Goal: Task Accomplishment & Management: Complete application form

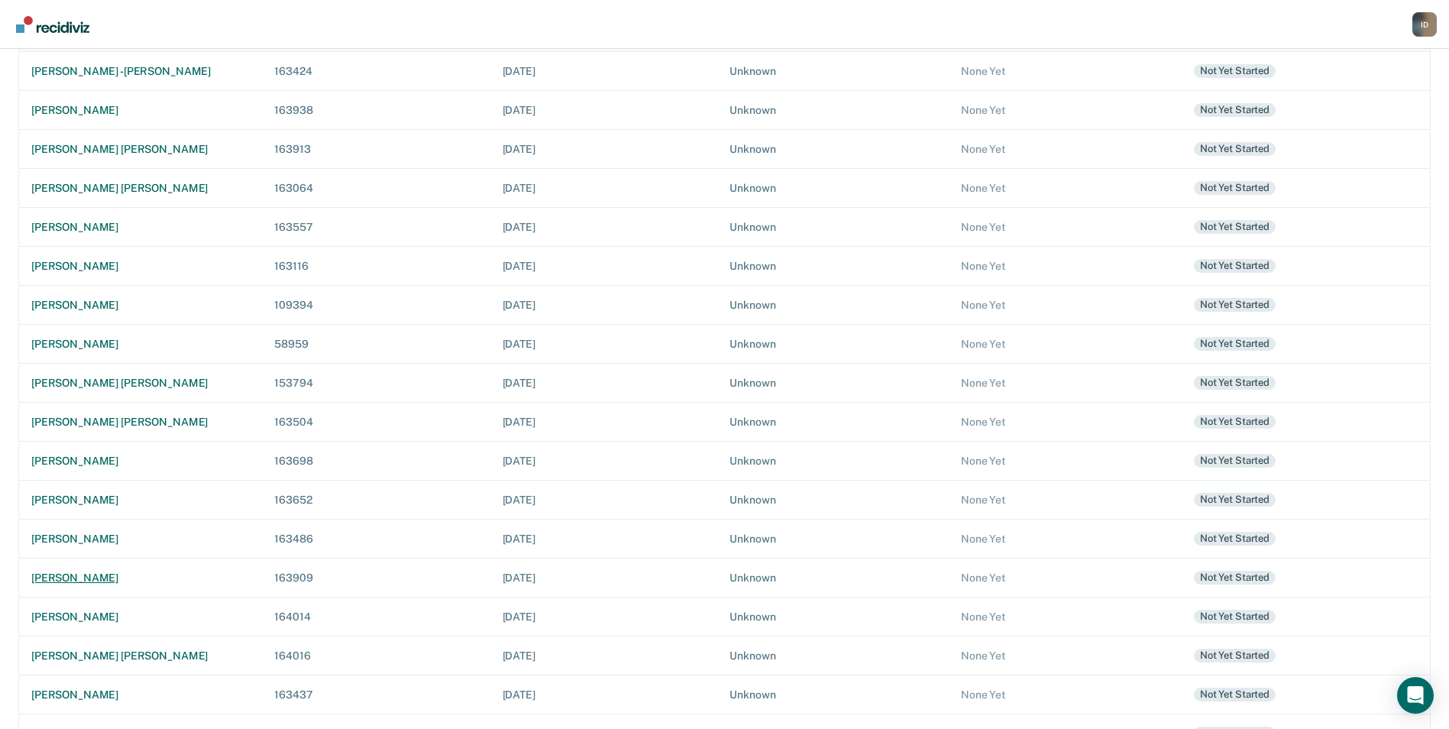
scroll to position [229, 0]
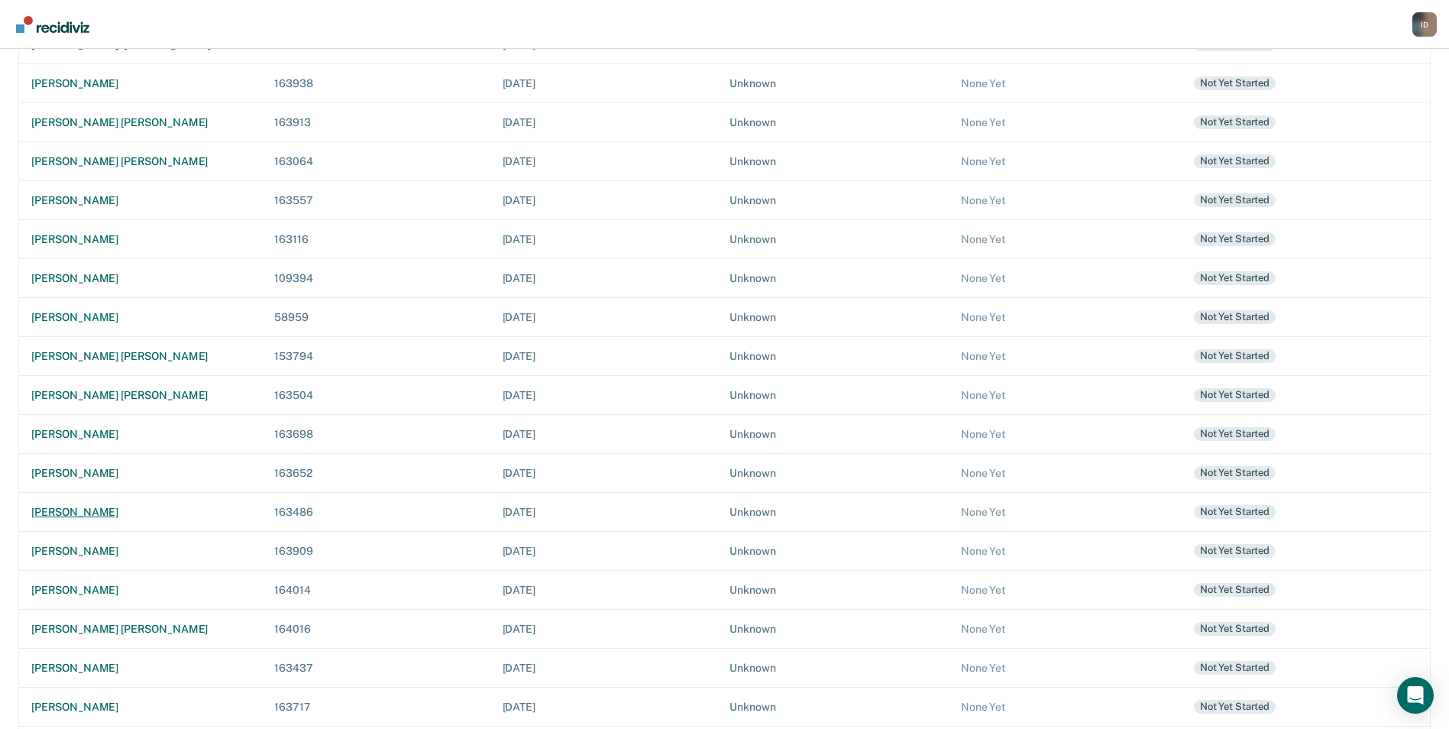
click at [78, 521] on td "[PERSON_NAME]" at bounding box center [141, 511] width 244 height 39
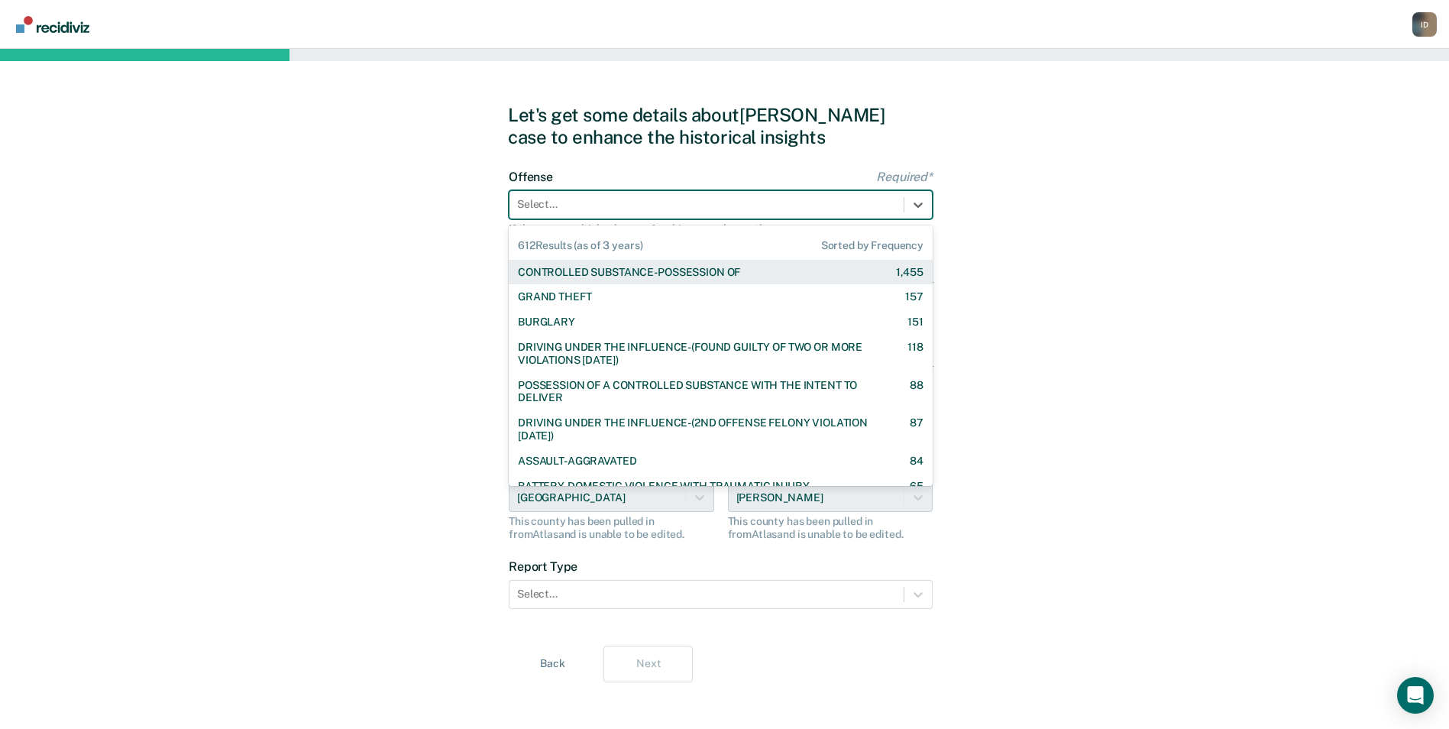
click at [834, 205] on div at bounding box center [706, 204] width 379 height 16
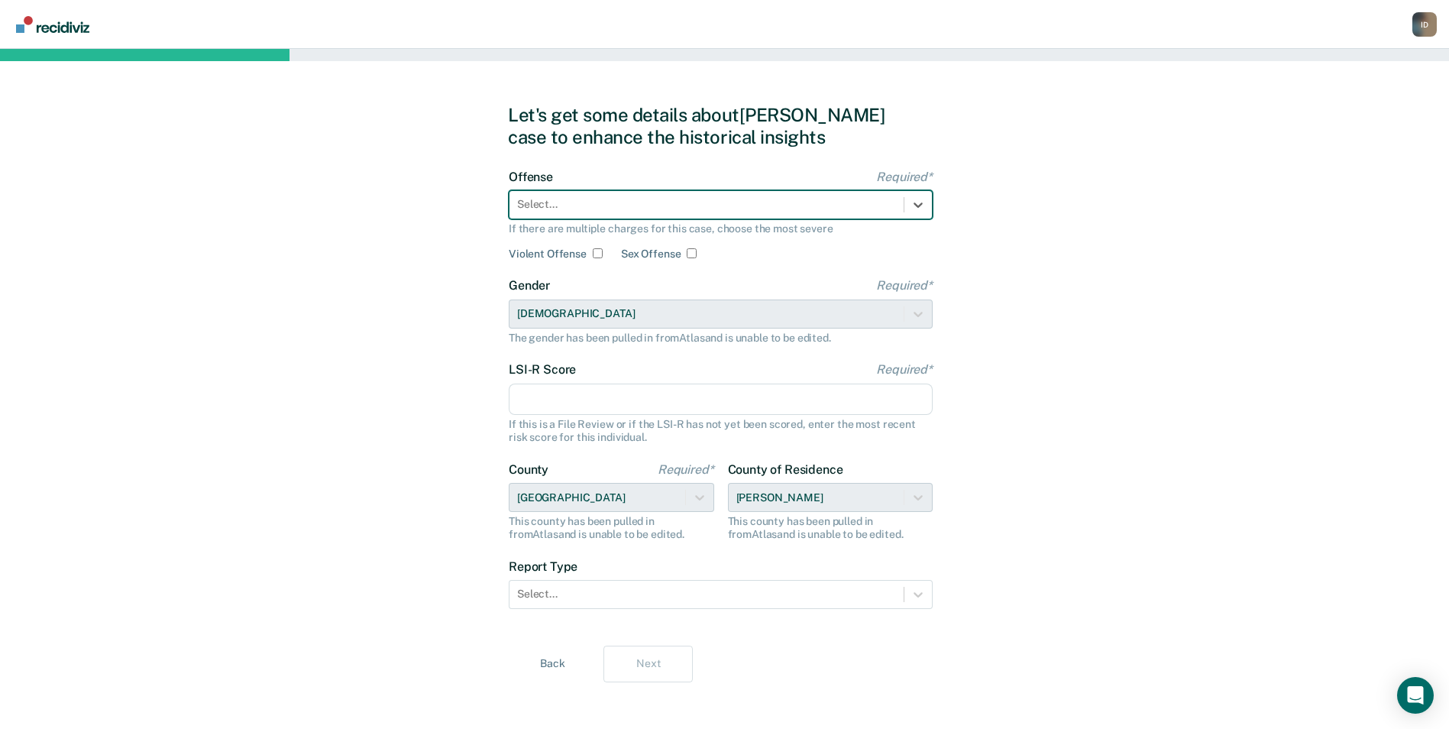
click at [873, 210] on div at bounding box center [706, 204] width 379 height 16
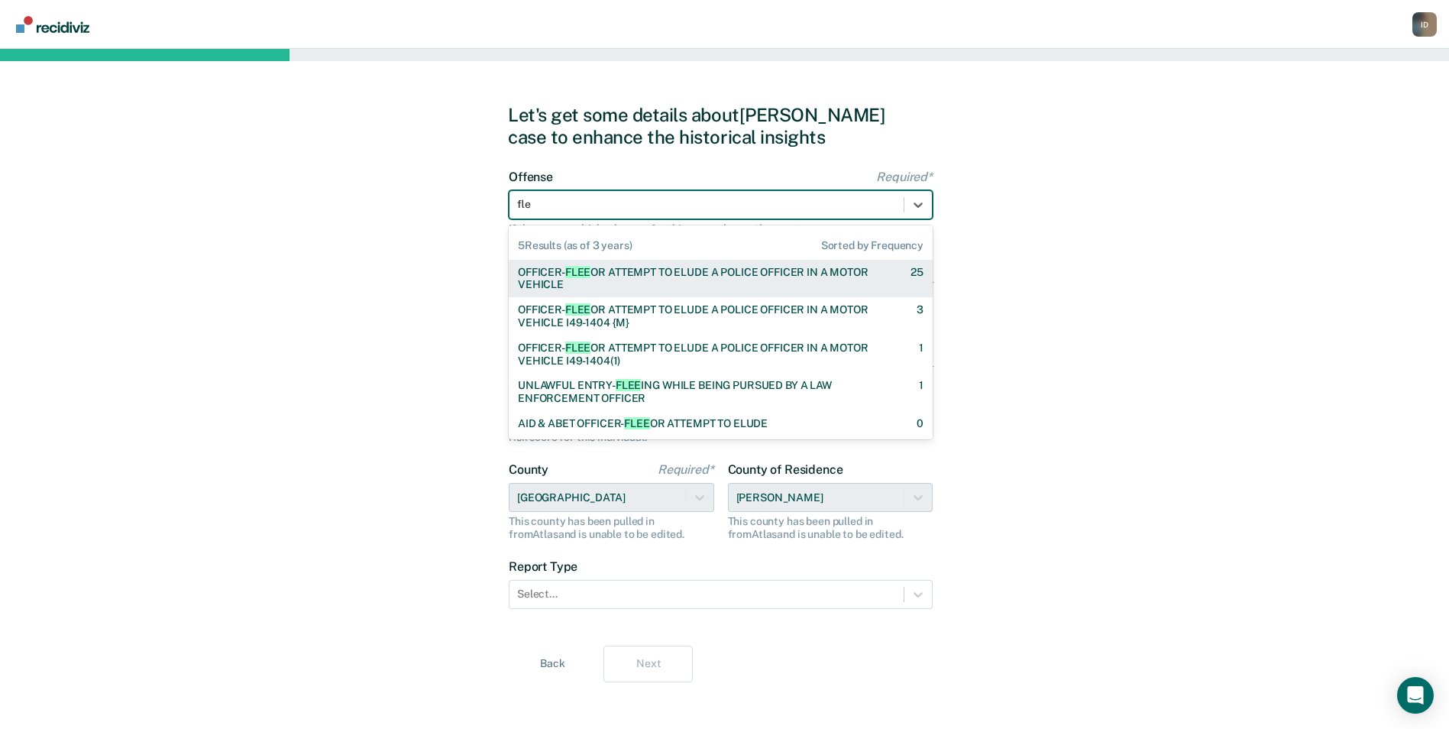
type input "flee"
click at [762, 272] on div "OFFICER- FLEE OR ATTEMPT TO ELUDE A POLICE OFFICER IN A MOTOR VEHICLE" at bounding box center [701, 279] width 366 height 26
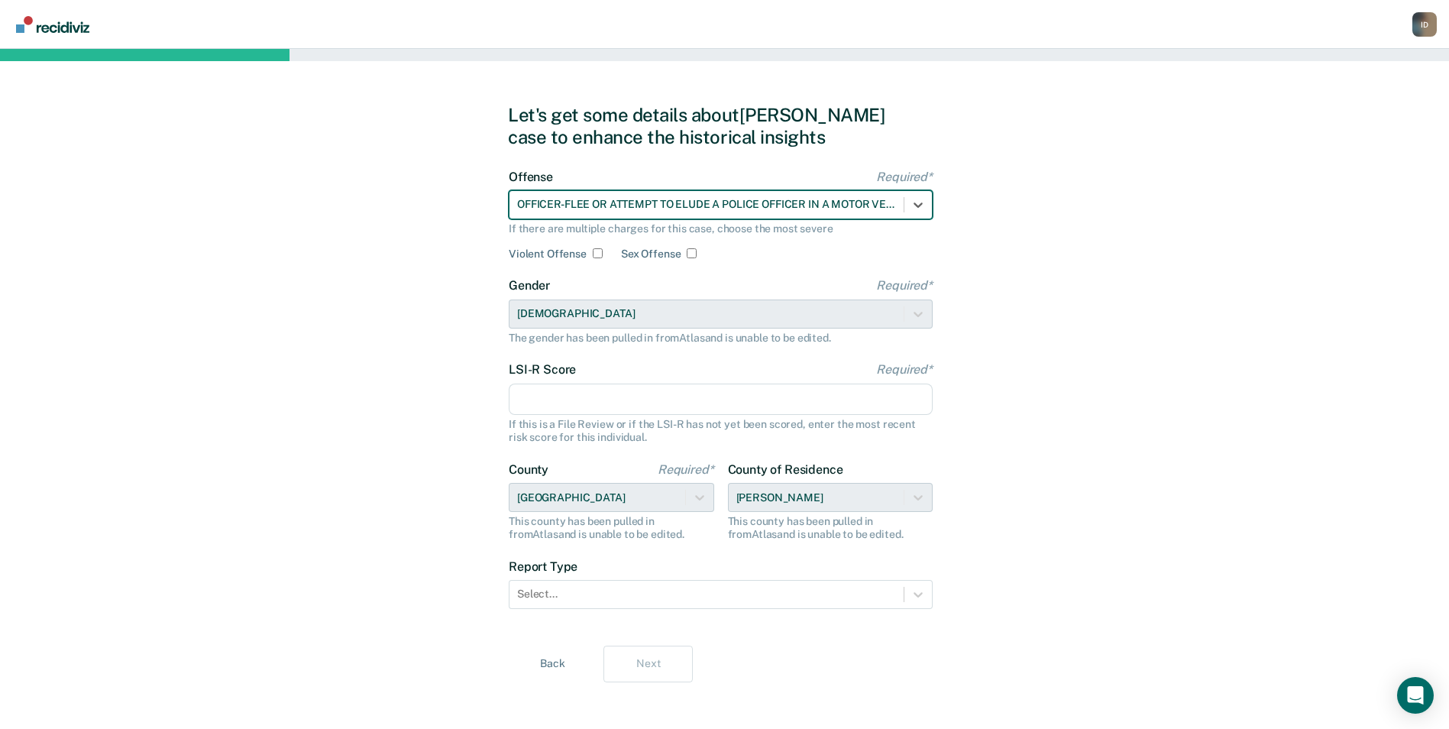
click at [615, 404] on input "LSI-R Score Required*" at bounding box center [721, 399] width 424 height 32
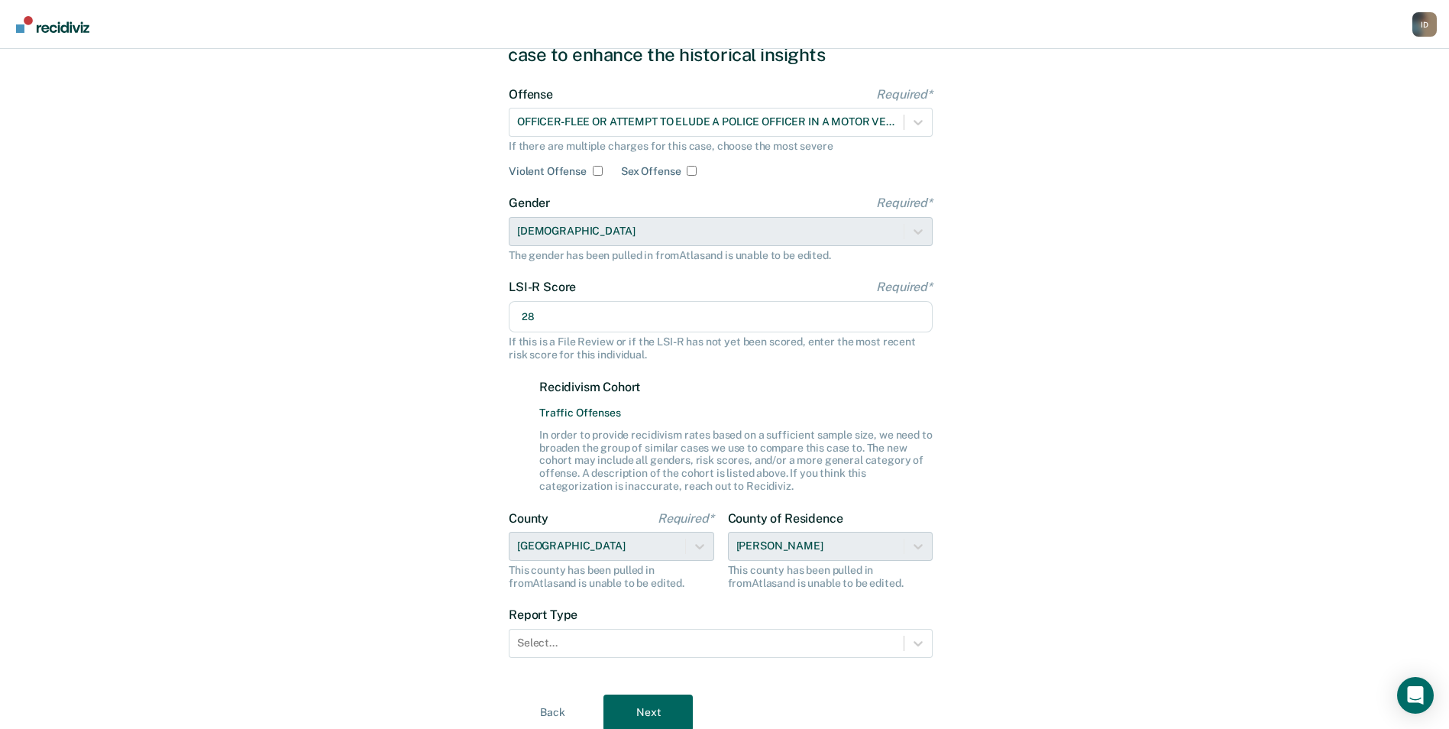
scroll to position [140, 0]
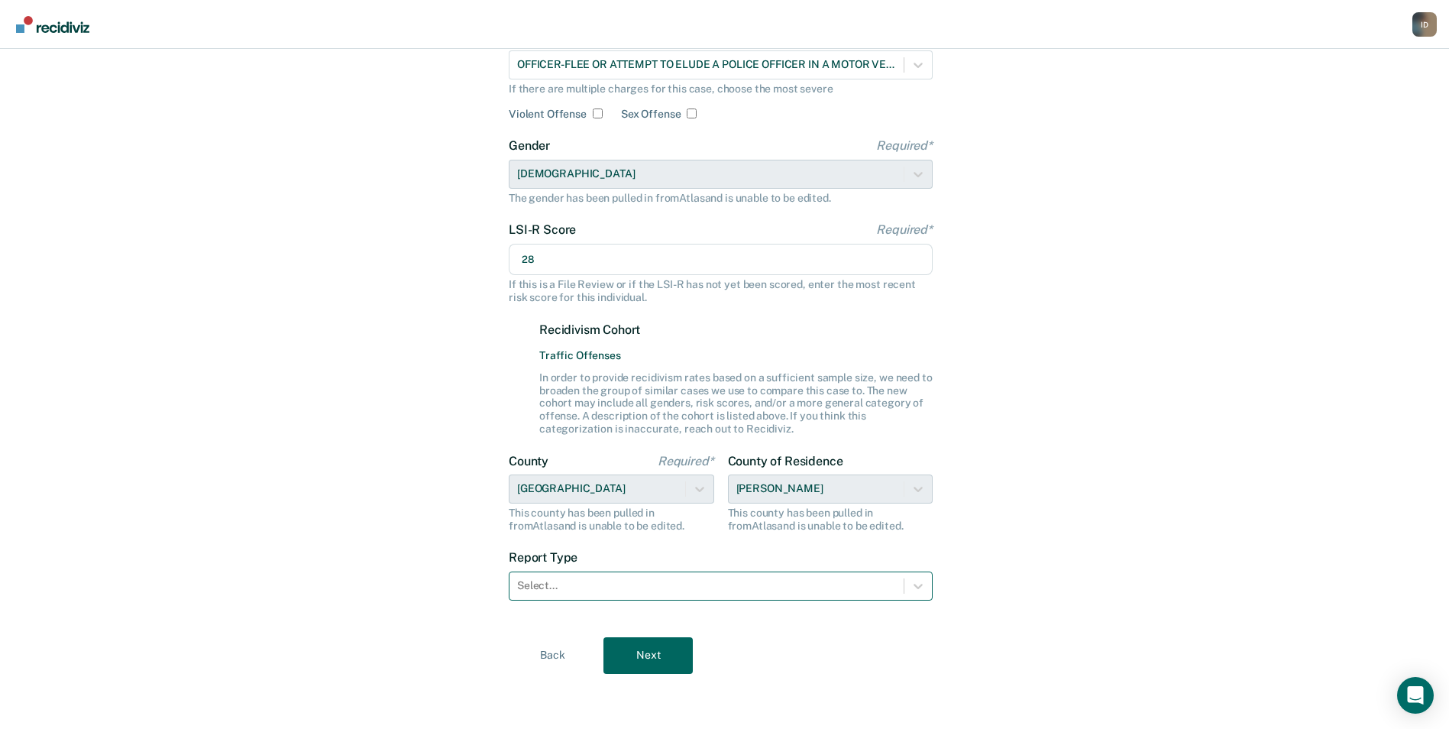
type input "28"
click at [665, 589] on div at bounding box center [706, 585] width 379 height 16
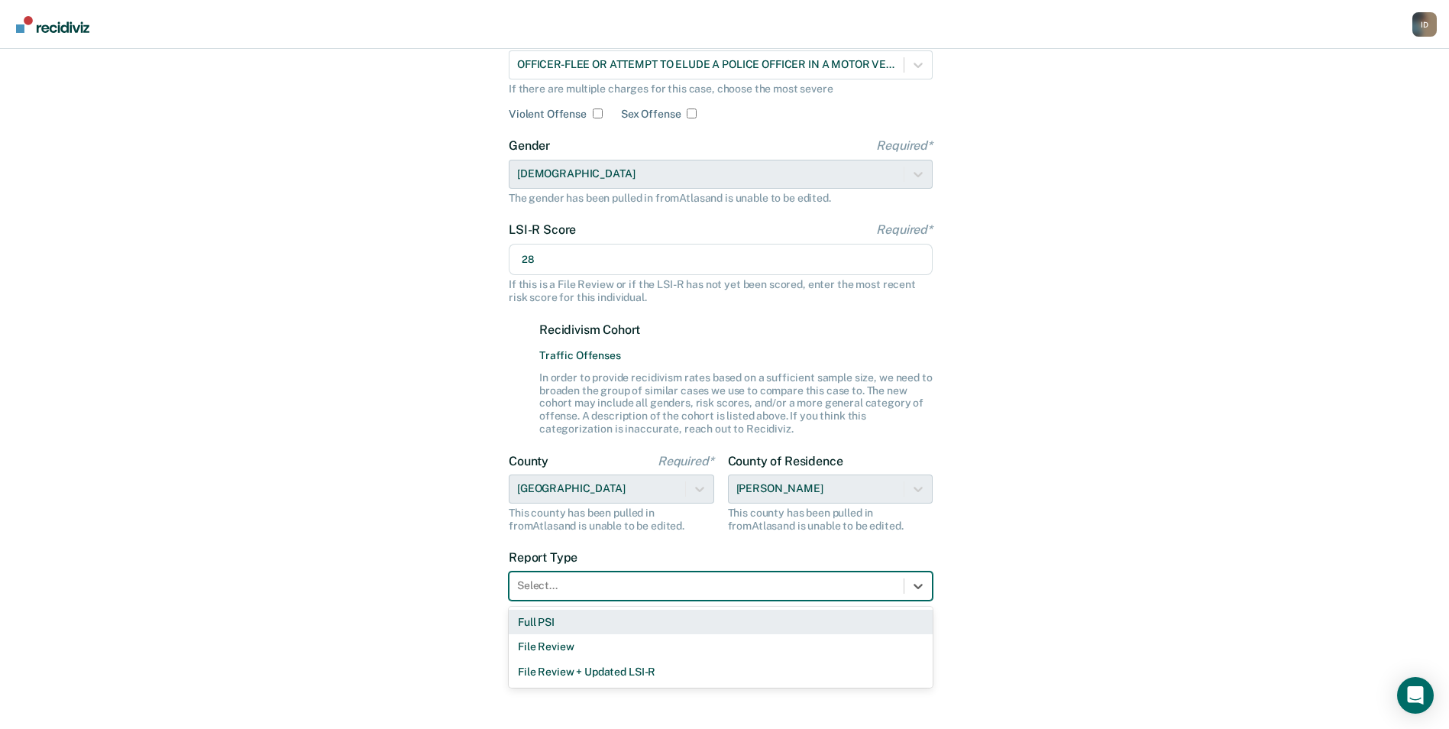
click at [607, 628] on div "Full PSI" at bounding box center [721, 622] width 424 height 25
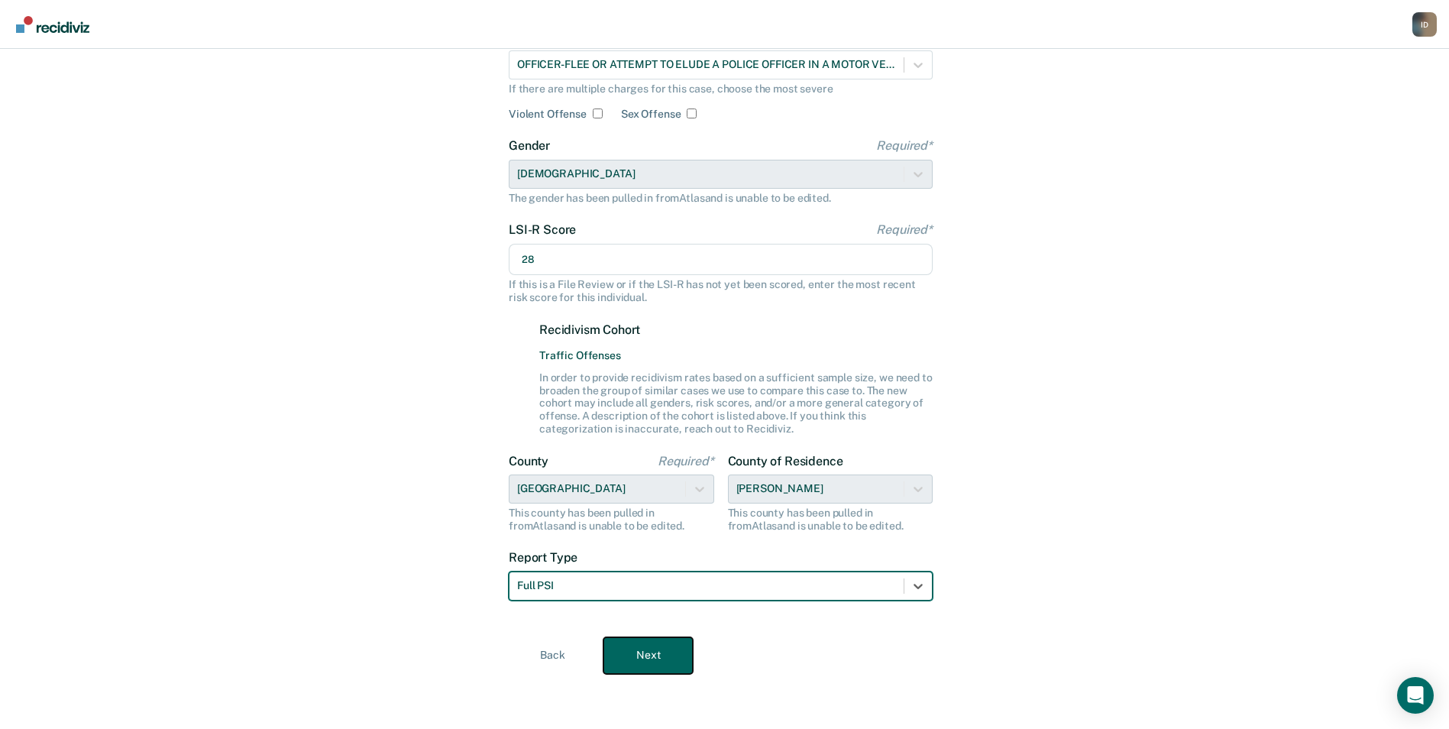
click at [648, 653] on button "Next" at bounding box center [647, 655] width 89 height 37
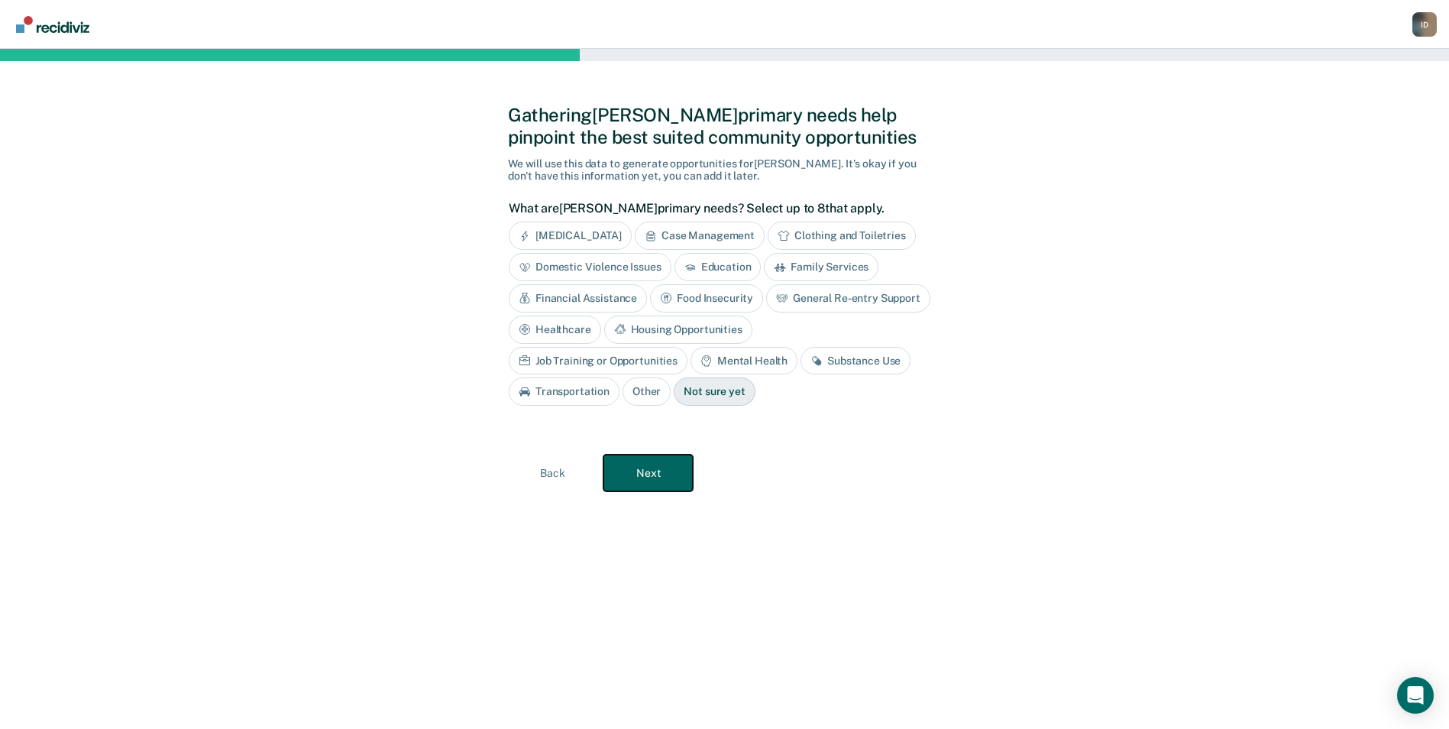
scroll to position [0, 0]
click at [1311, 342] on div "Gathering [PERSON_NAME] primary needs help pinpoint the best suited community o…" at bounding box center [730, 389] width 1460 height 680
drag, startPoint x: 847, startPoint y: 206, endPoint x: 1063, endPoint y: 222, distance: 216.8
click at [1063, 222] on div "Gathering [PERSON_NAME] primary needs help pinpoint the best suited community o…" at bounding box center [730, 389] width 1460 height 680
drag, startPoint x: 1063, startPoint y: 222, endPoint x: 1095, endPoint y: 237, distance: 35.2
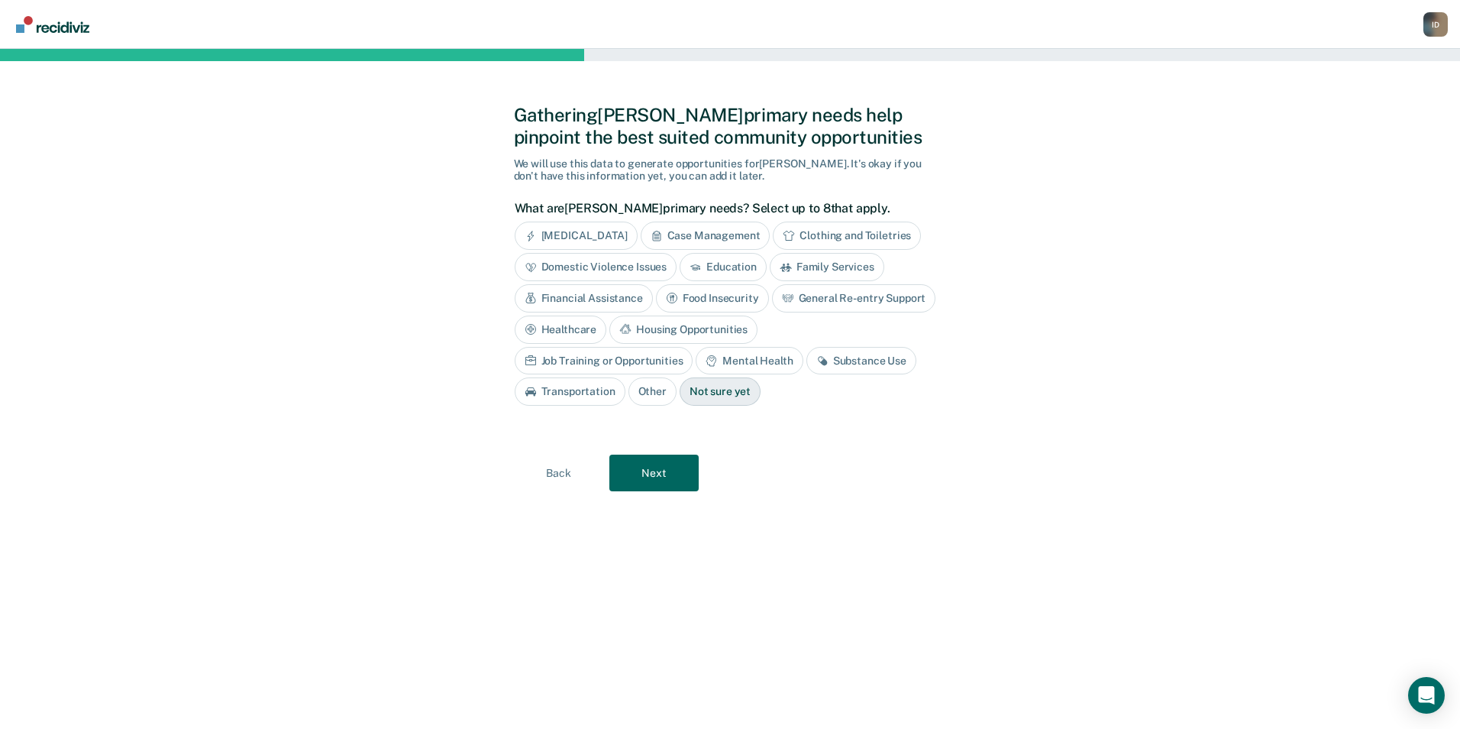
click at [1093, 234] on div "Gathering [PERSON_NAME] primary needs help pinpoint the best suited community o…" at bounding box center [730, 389] width 1460 height 680
click at [863, 309] on div "General Re-entry Support" at bounding box center [854, 298] width 164 height 28
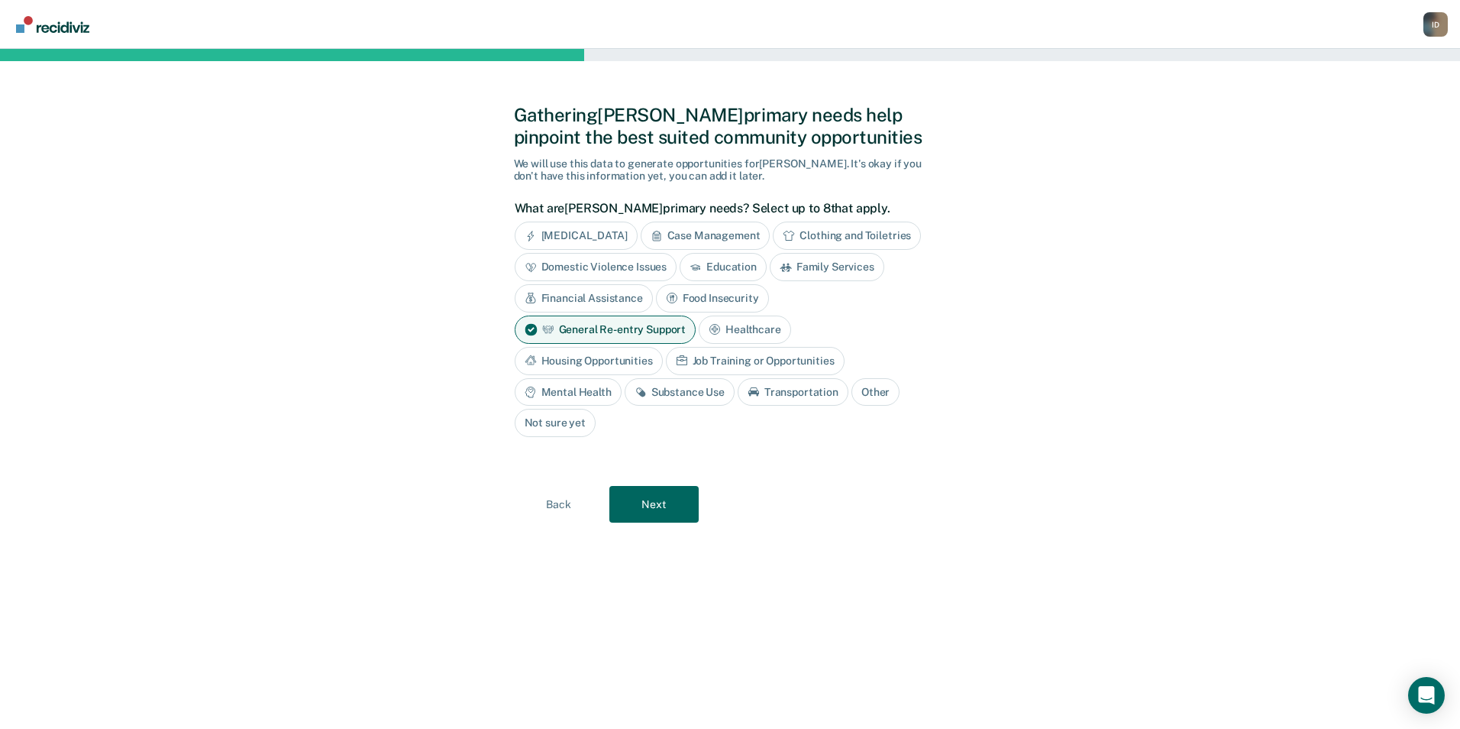
click at [596, 363] on div "Housing Opportunities" at bounding box center [589, 361] width 148 height 28
click at [655, 377] on div "[MEDICAL_DATA] Case Management Clothing and Toiletries Domestic Violence Issues…" at bounding box center [727, 329] width 424 height 215
click at [659, 384] on div "Substance Use" at bounding box center [680, 392] width 110 height 28
click at [659, 500] on button "Next" at bounding box center [654, 505] width 89 height 37
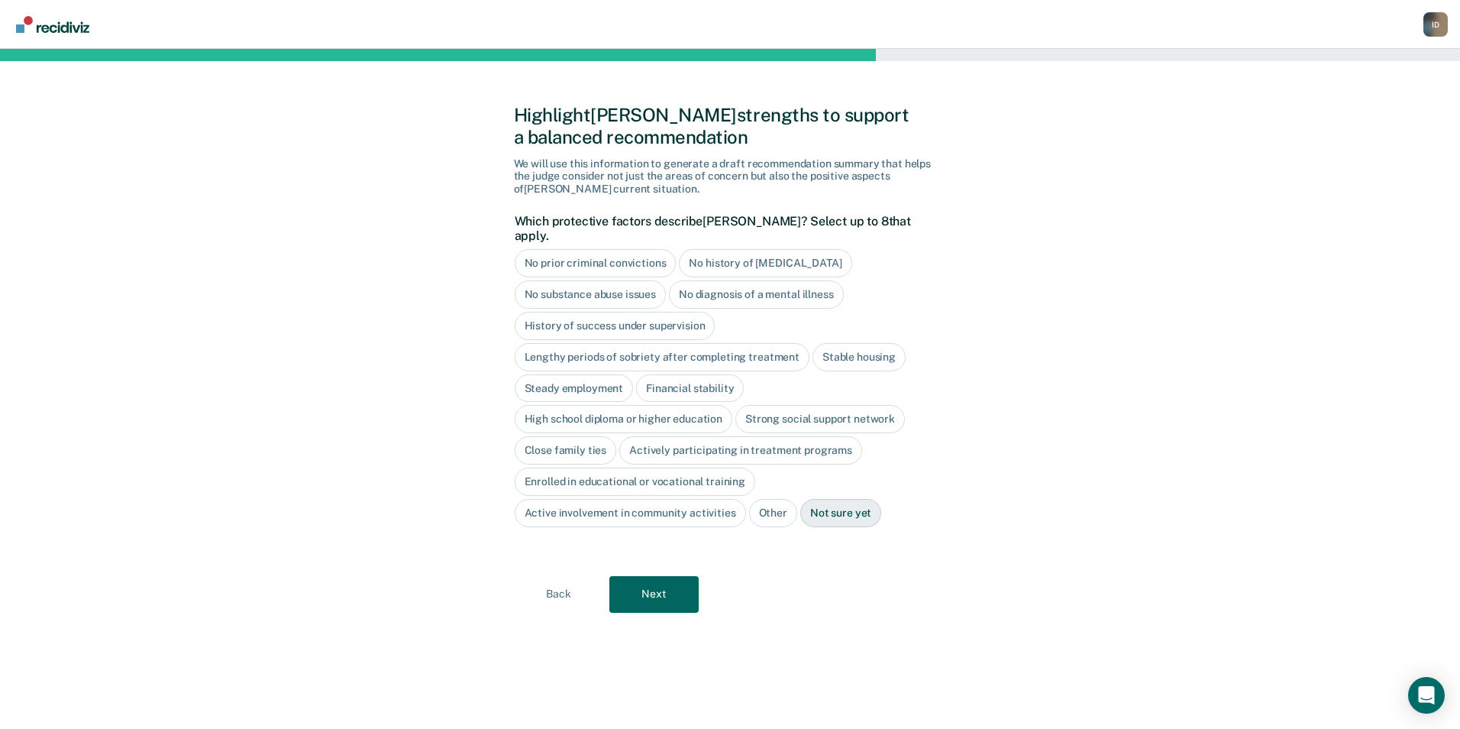
click at [726, 287] on div "No diagnosis of a mental illness" at bounding box center [756, 294] width 175 height 28
click at [965, 319] on div "Highlight [PERSON_NAME] strengths to support a balanced recommendation We will …" at bounding box center [730, 389] width 1460 height 680
click at [684, 587] on button "Next" at bounding box center [654, 594] width 89 height 37
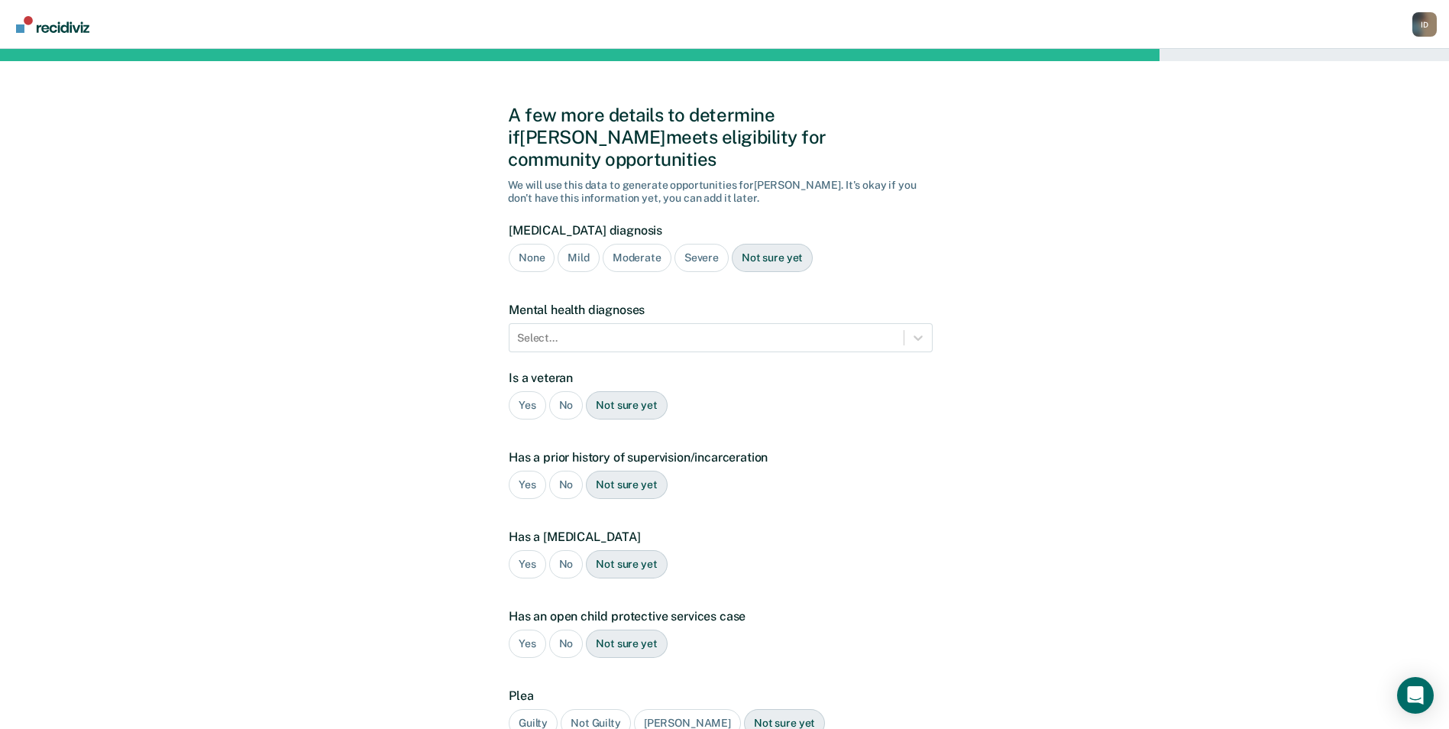
click at [704, 247] on div "Severe" at bounding box center [701, 258] width 54 height 28
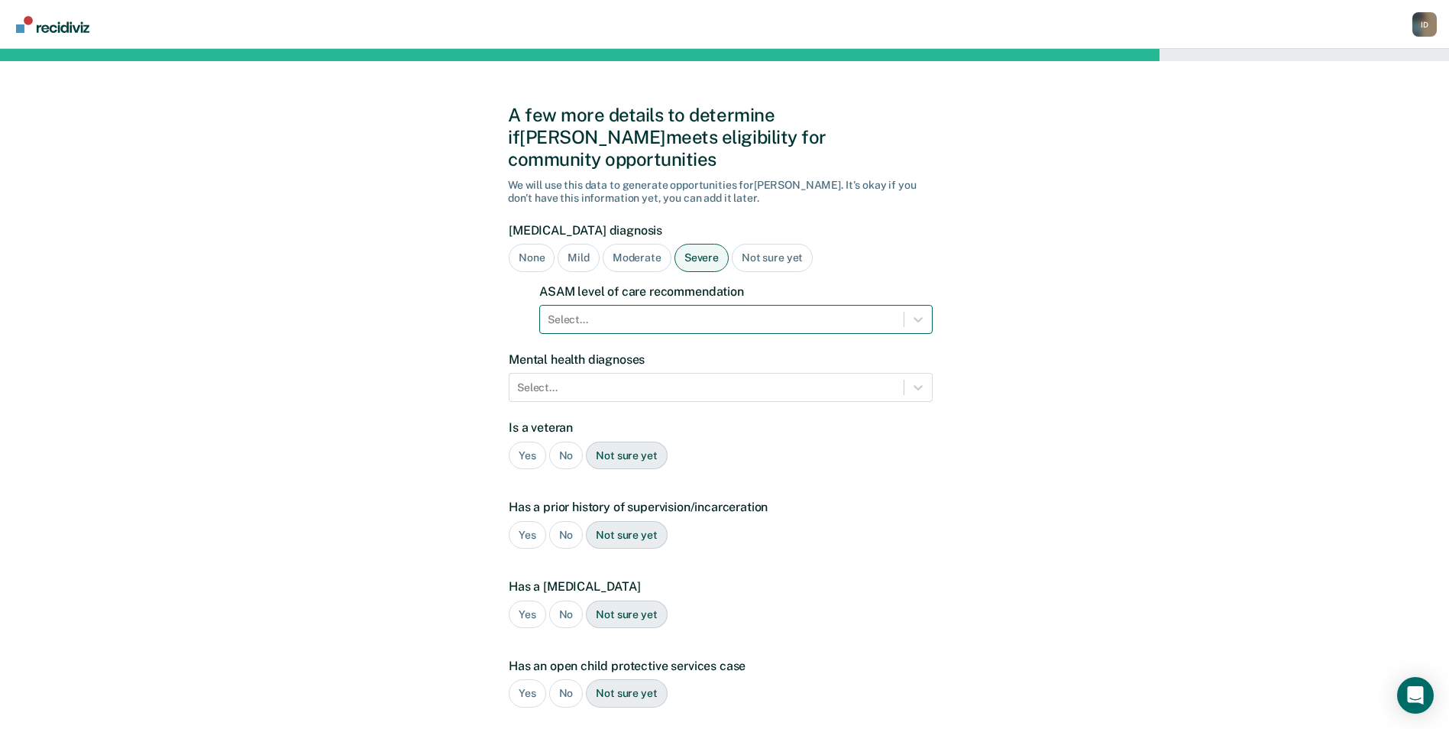
click at [795, 309] on div "Select..." at bounding box center [735, 319] width 393 height 29
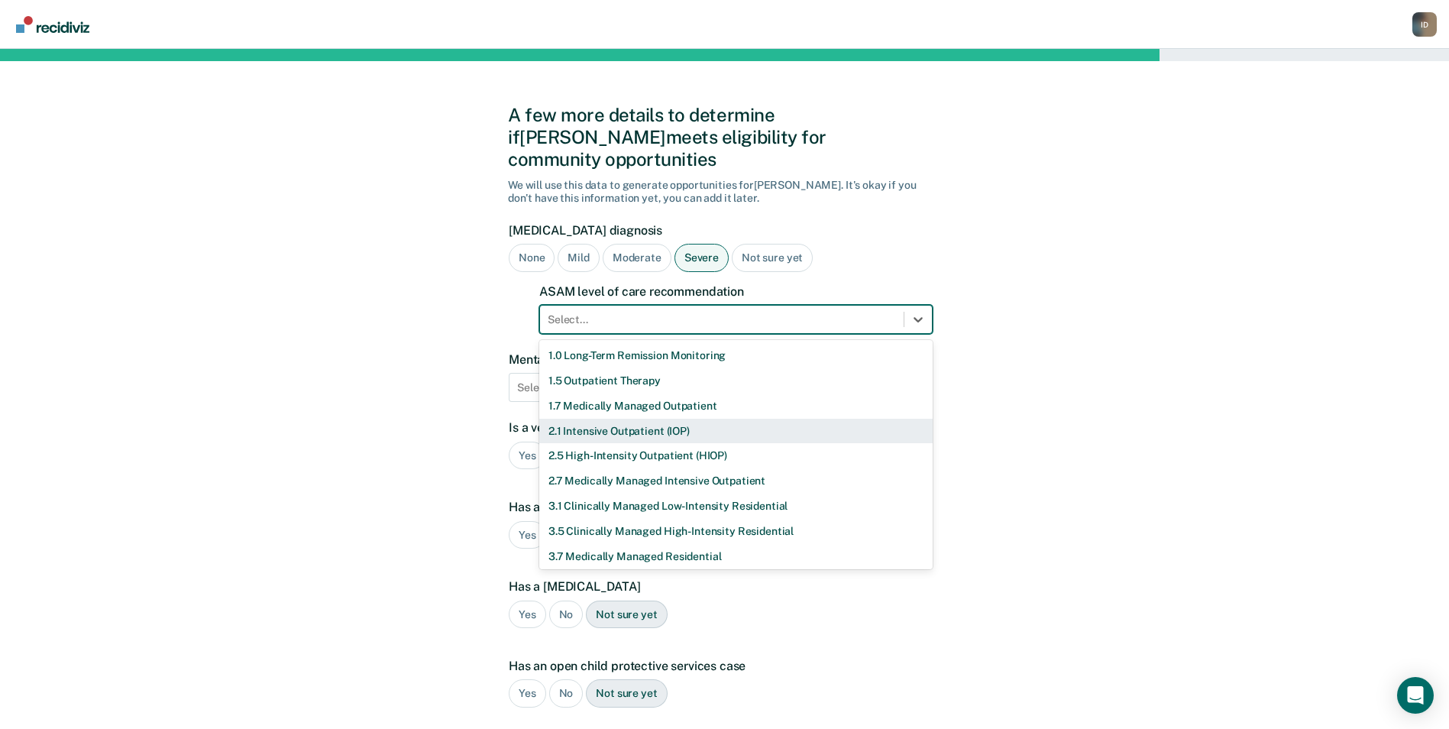
click at [649, 419] on div "2.1 Intensive Outpatient (IOP)" at bounding box center [735, 431] width 393 height 25
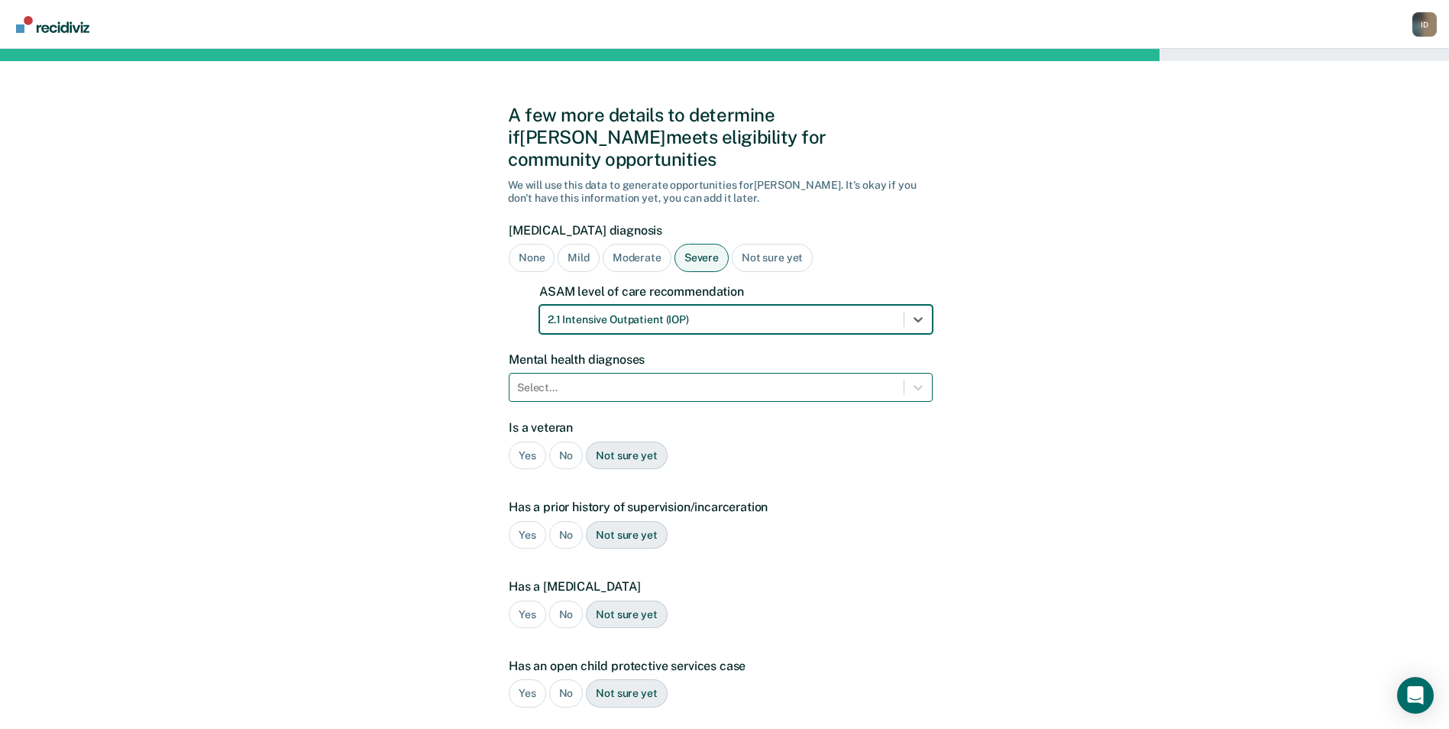
click at [621, 377] on div "Select..." at bounding box center [706, 388] width 394 height 22
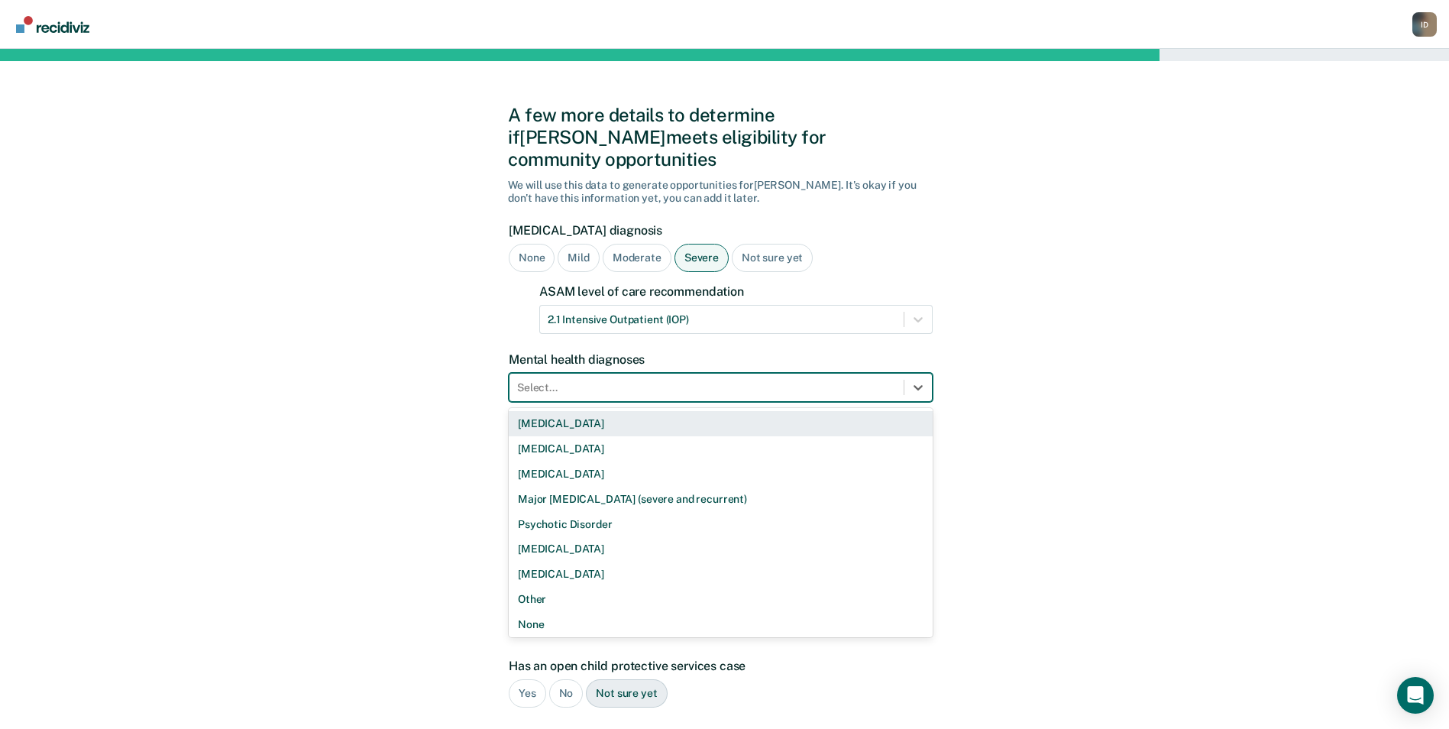
click at [1146, 371] on div "A few more details to determine if [PERSON_NAME] meets eligibility for communit…" at bounding box center [724, 488] width 1449 height 878
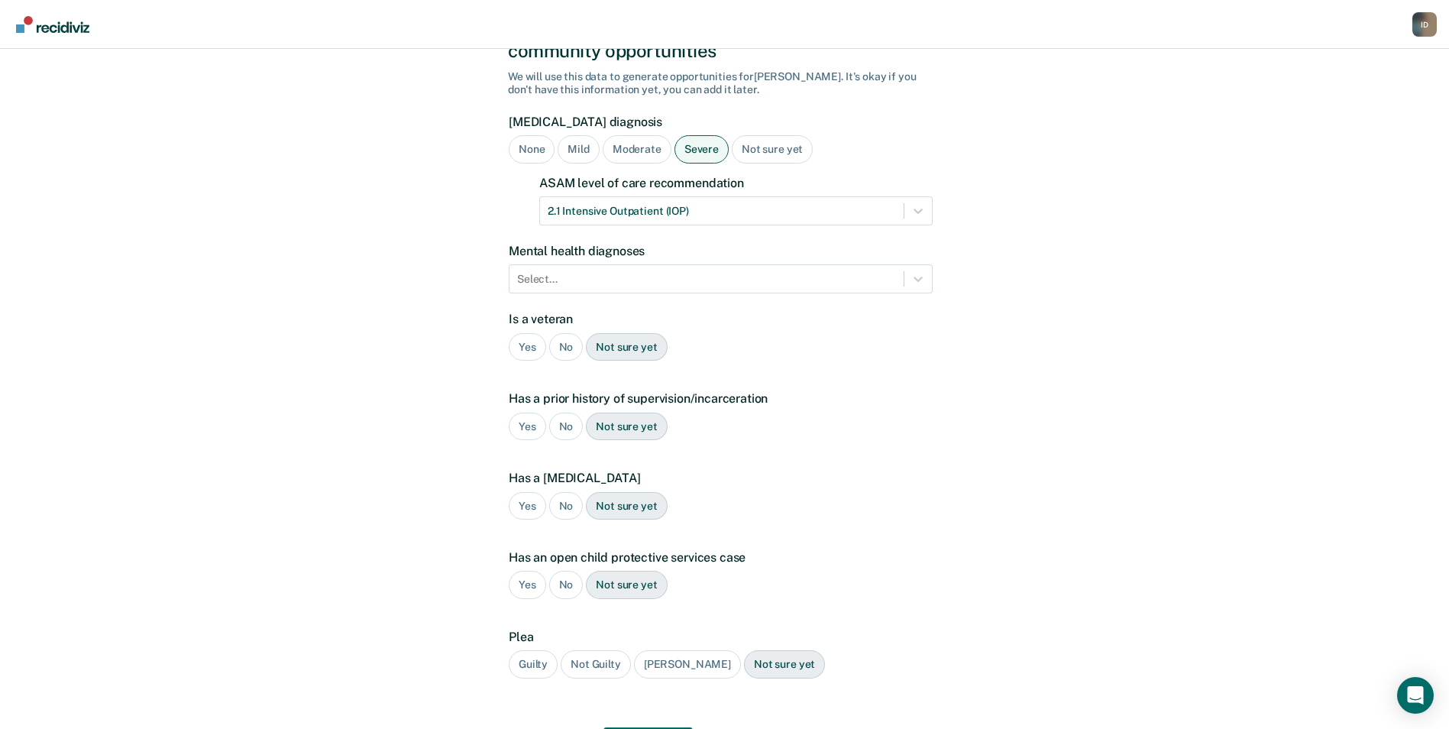
scroll to position [176, 0]
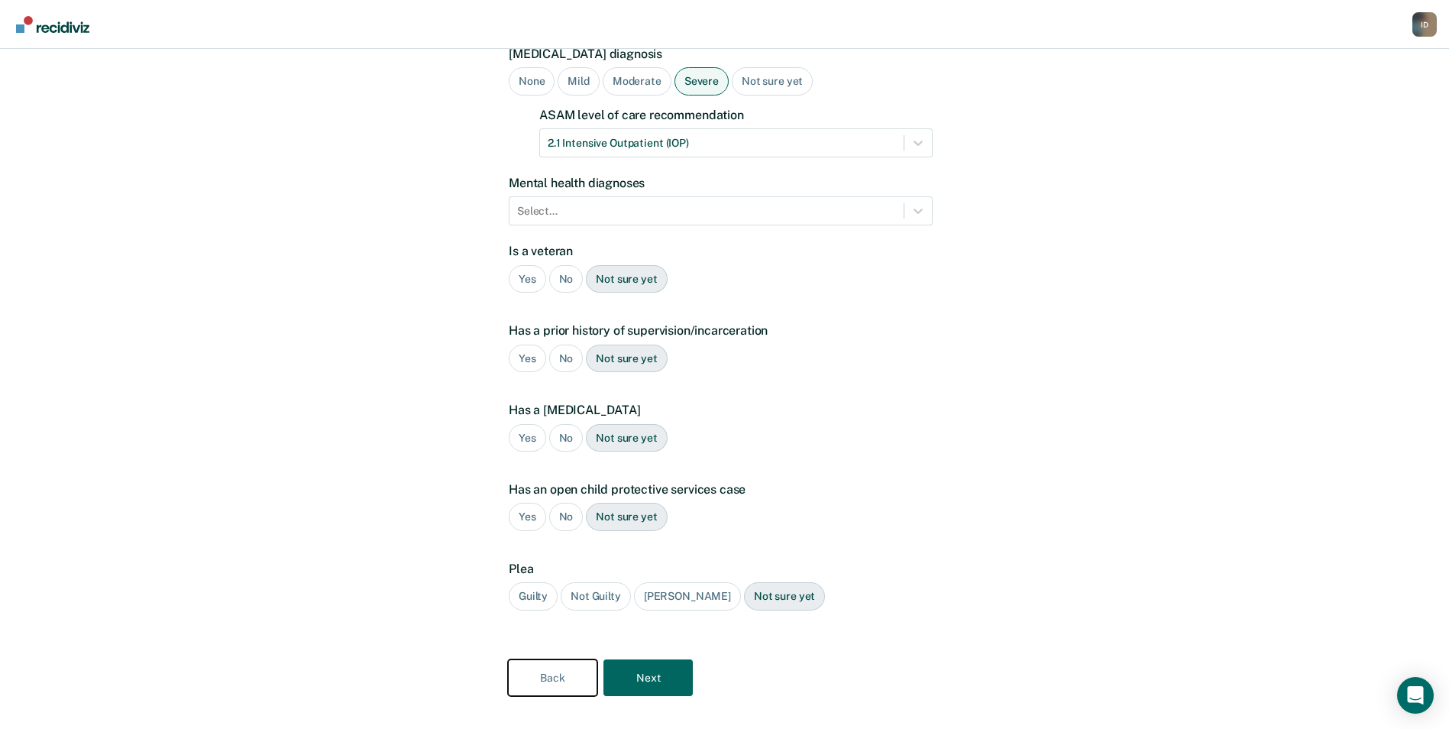
click at [564, 659] on button "Back" at bounding box center [552, 677] width 89 height 37
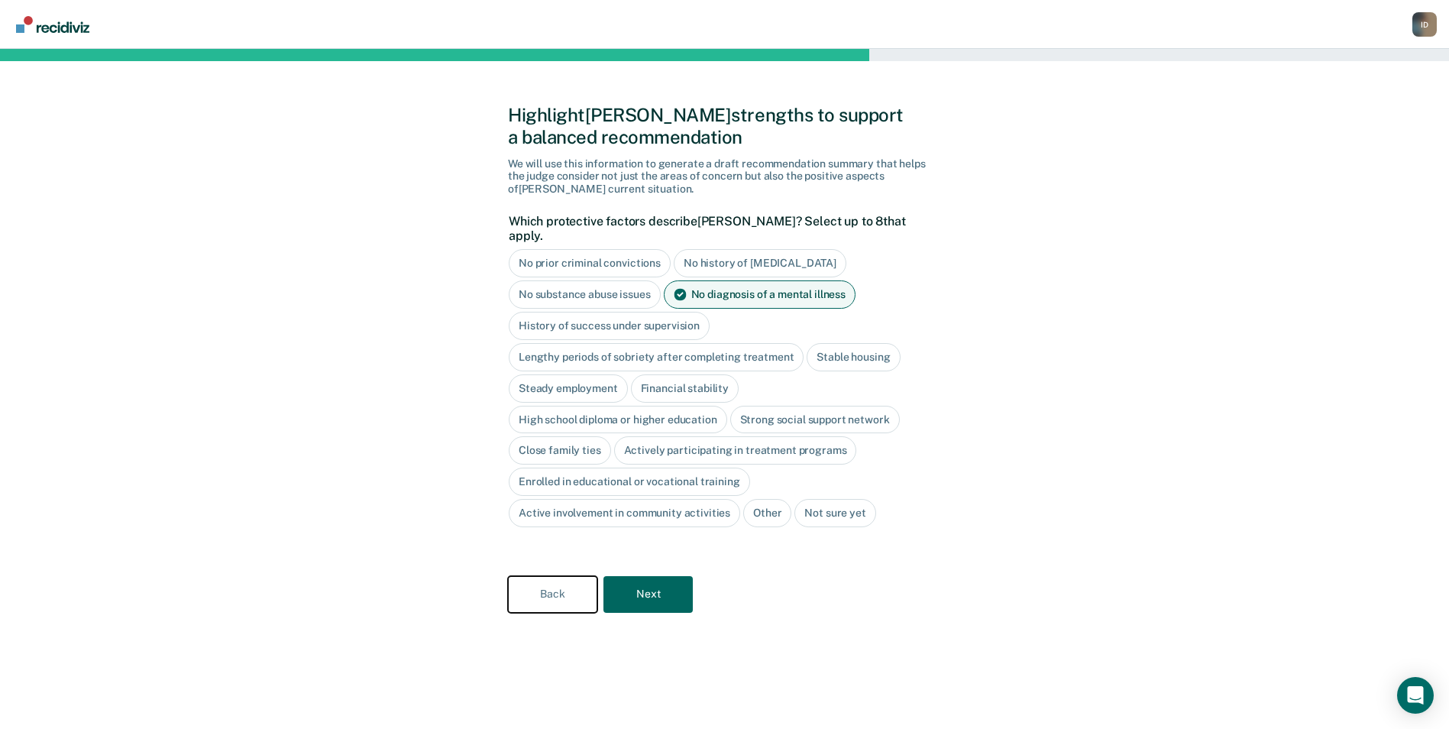
scroll to position [0, 0]
click at [739, 285] on div "No diagnosis of a mental illness" at bounding box center [765, 294] width 192 height 28
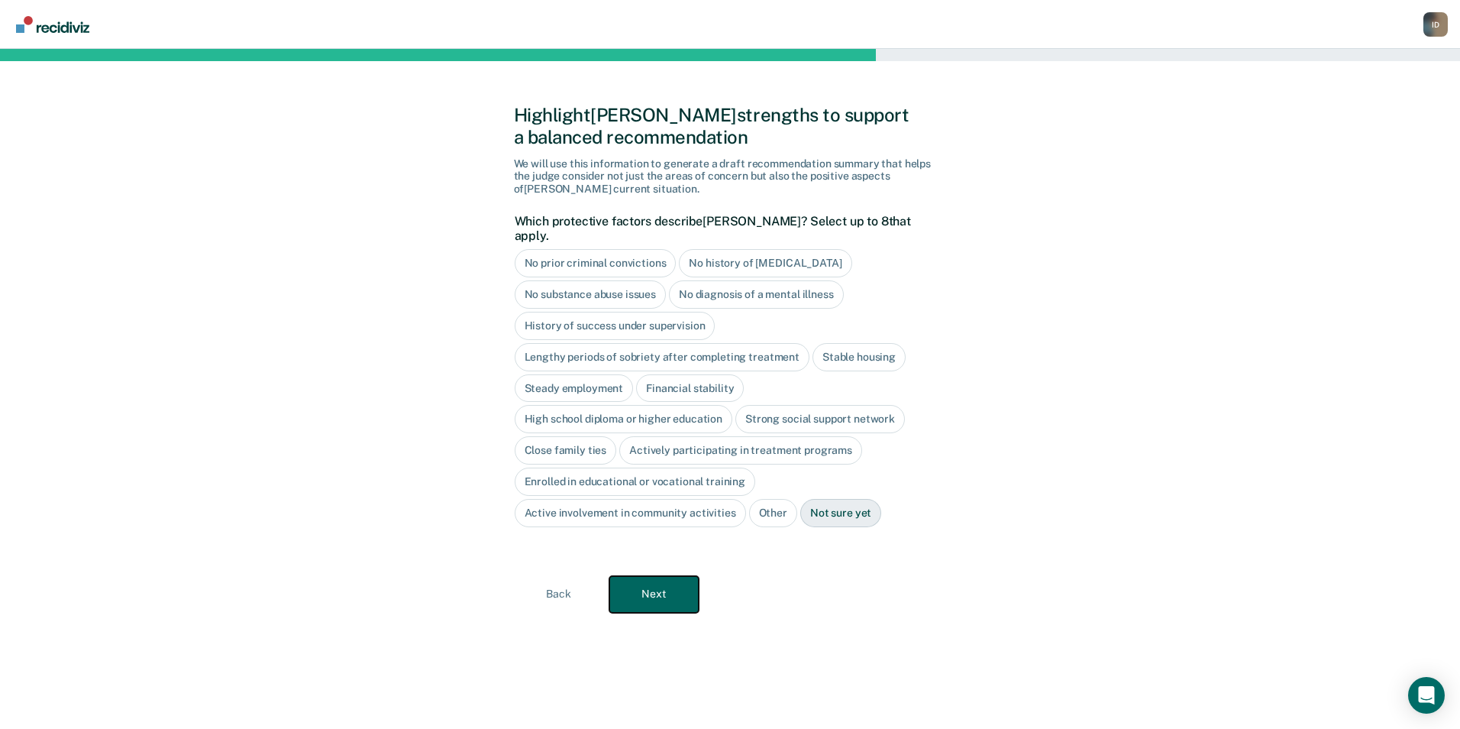
click at [643, 576] on button "Next" at bounding box center [654, 594] width 89 height 37
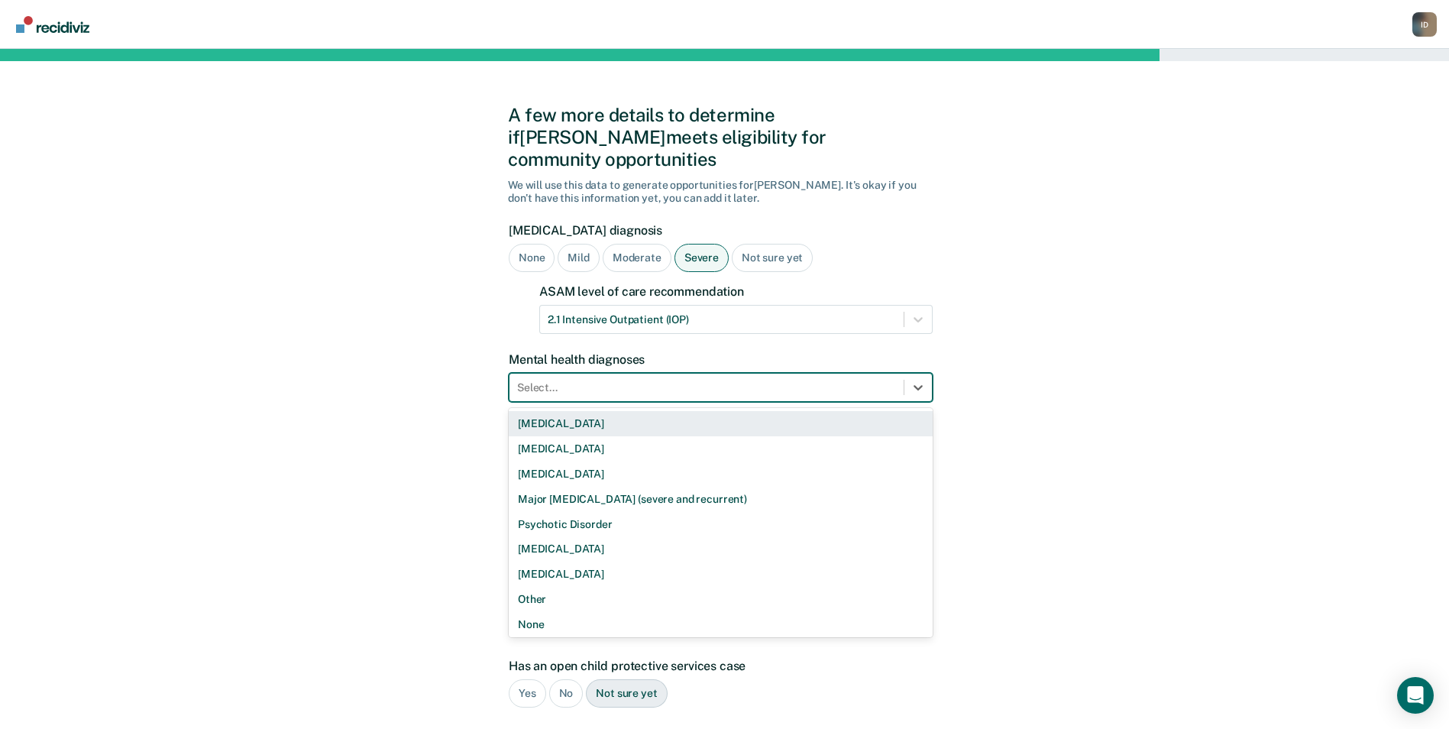
click at [716, 380] on div at bounding box center [706, 388] width 379 height 16
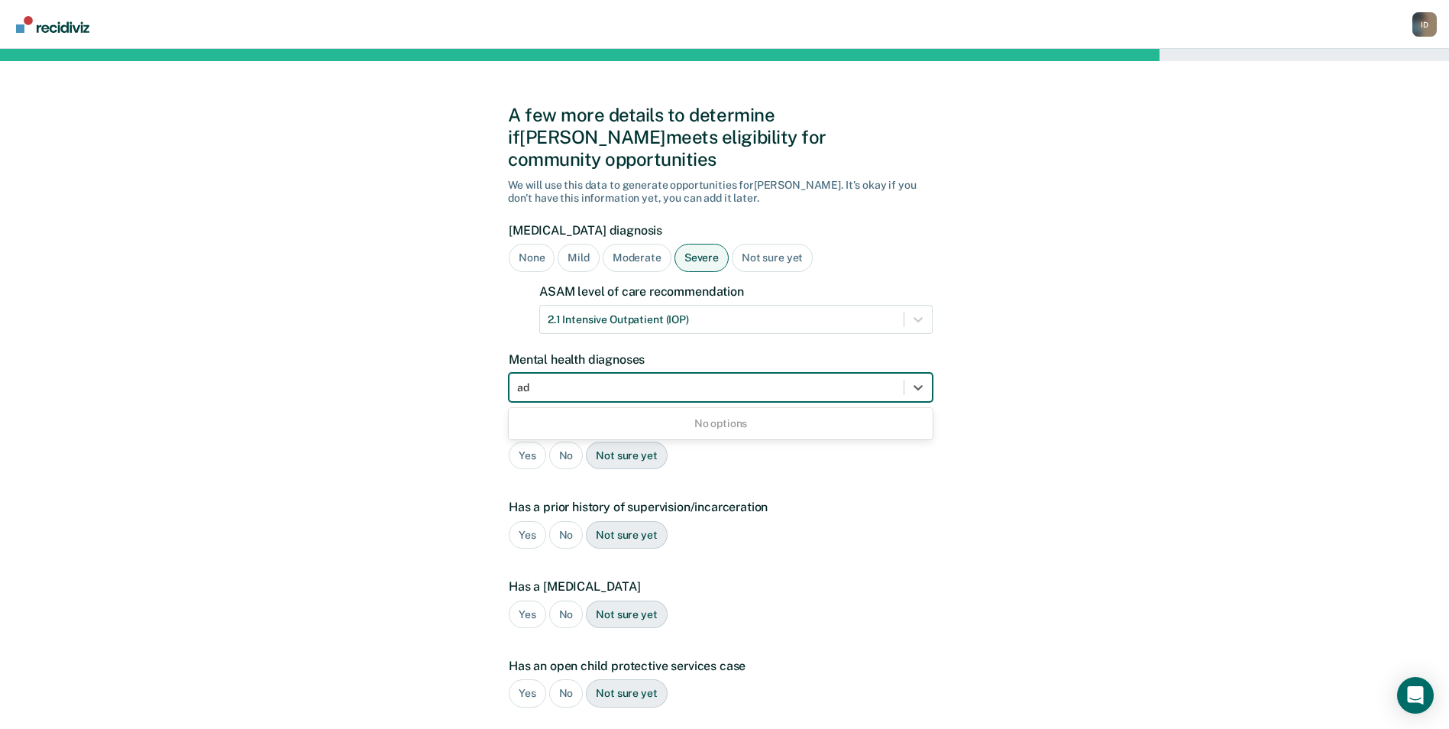
type input "a"
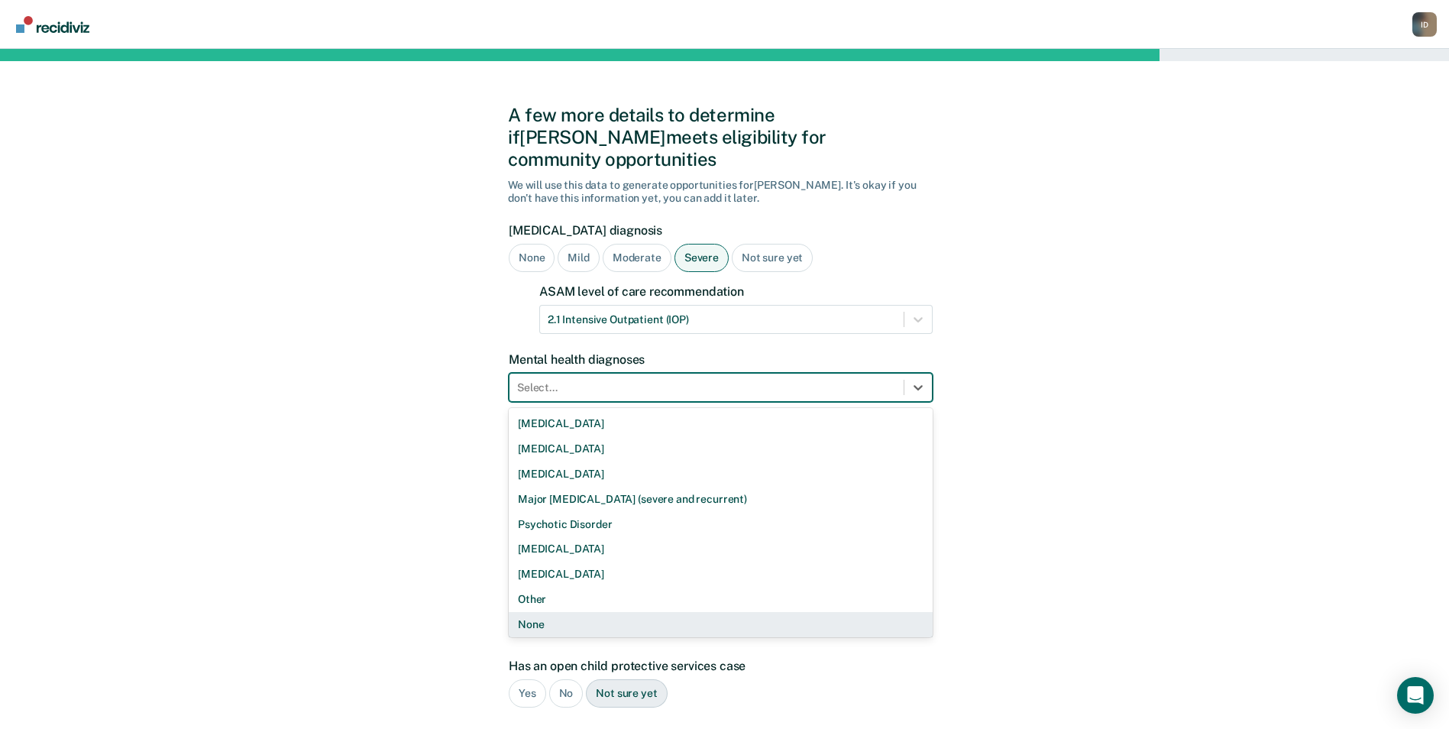
click at [628, 612] on div "None" at bounding box center [721, 624] width 424 height 25
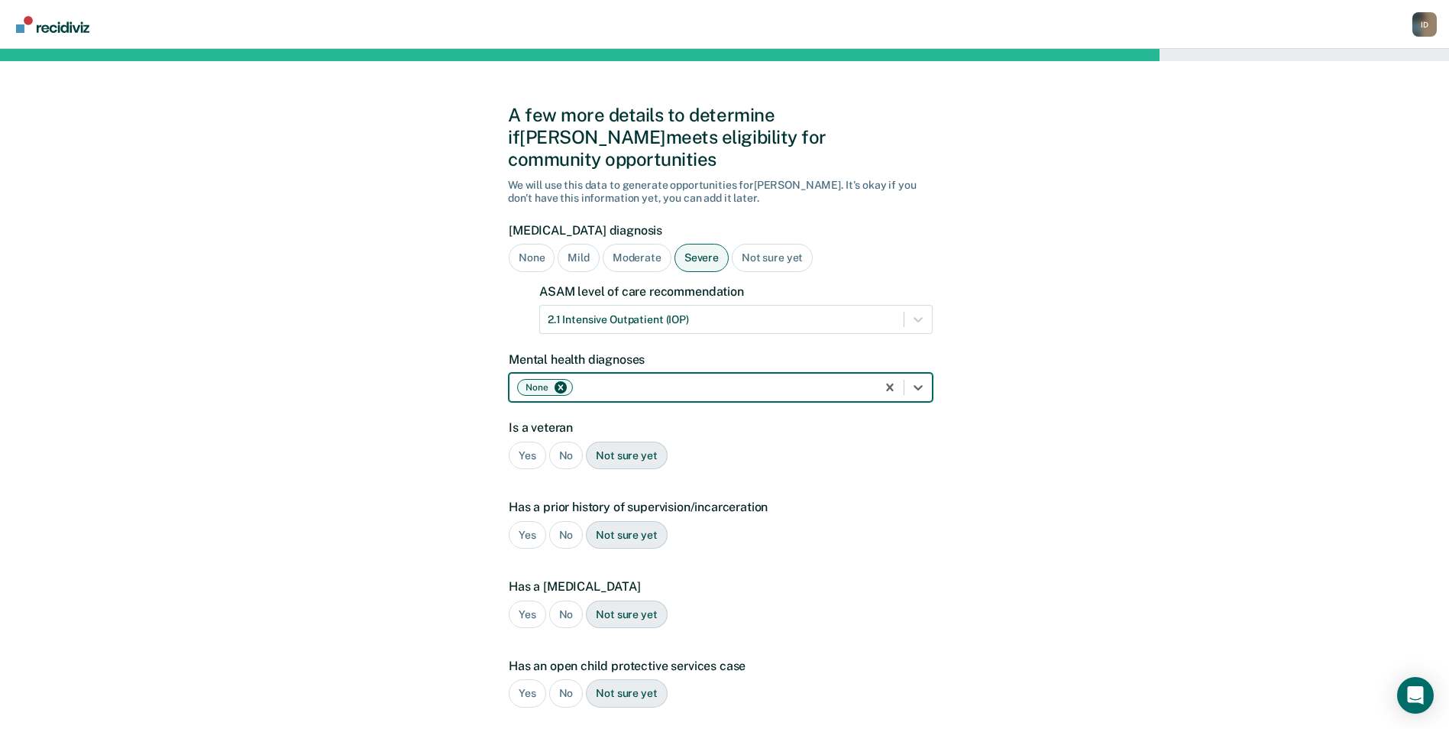
click at [572, 441] on div "No" at bounding box center [566, 455] width 34 height 28
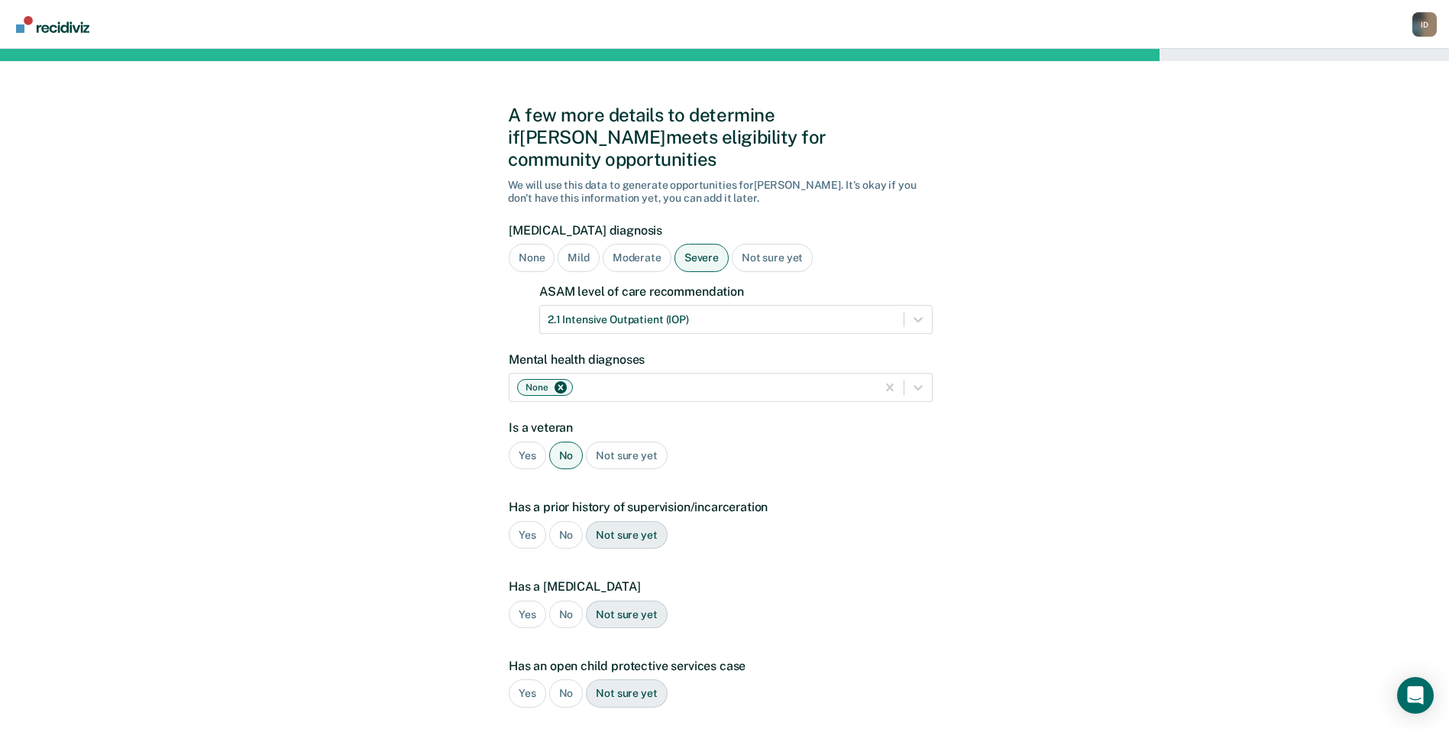
click at [524, 521] on div "Yes" at bounding box center [527, 535] width 37 height 28
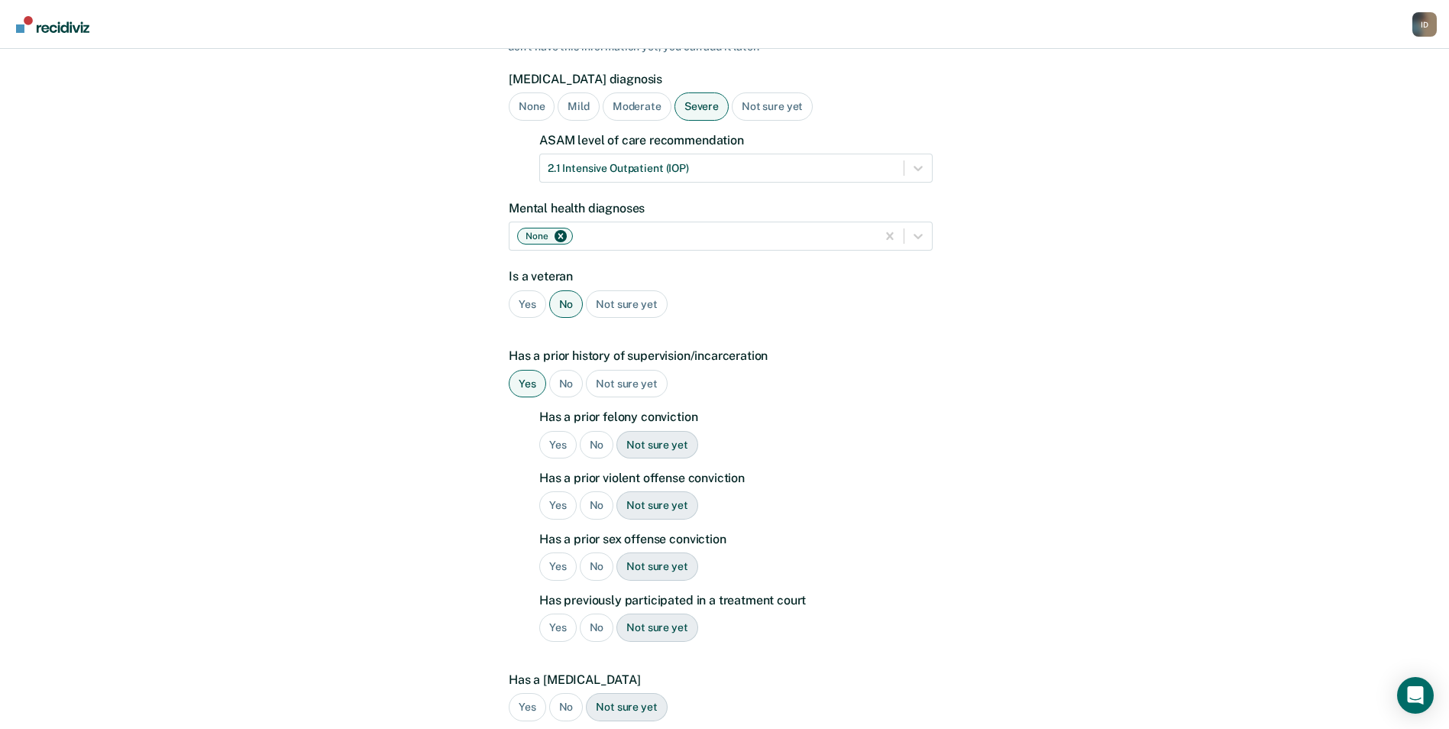
scroll to position [153, 0]
click at [596, 431] on div "No" at bounding box center [597, 443] width 34 height 28
click at [586, 490] on div "No" at bounding box center [597, 504] width 34 height 28
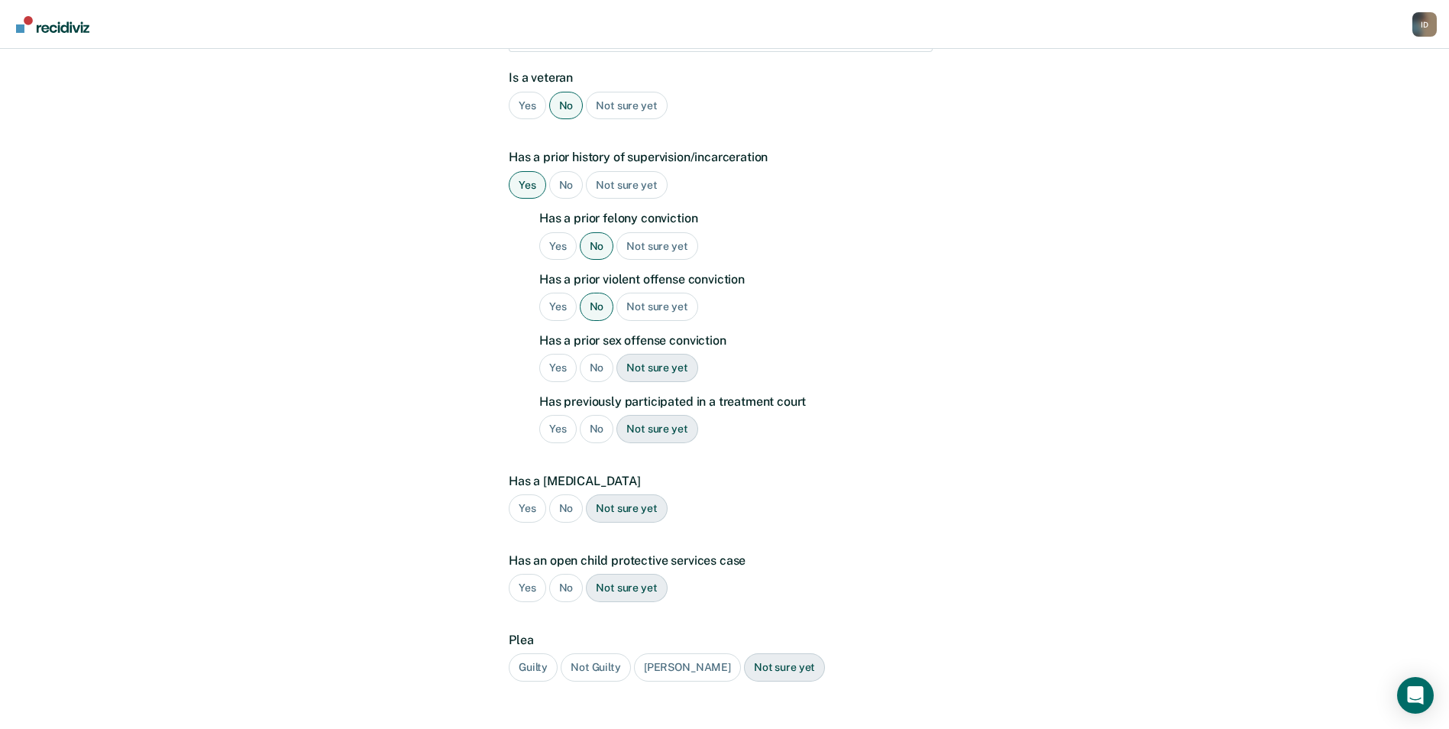
scroll to position [382, 0]
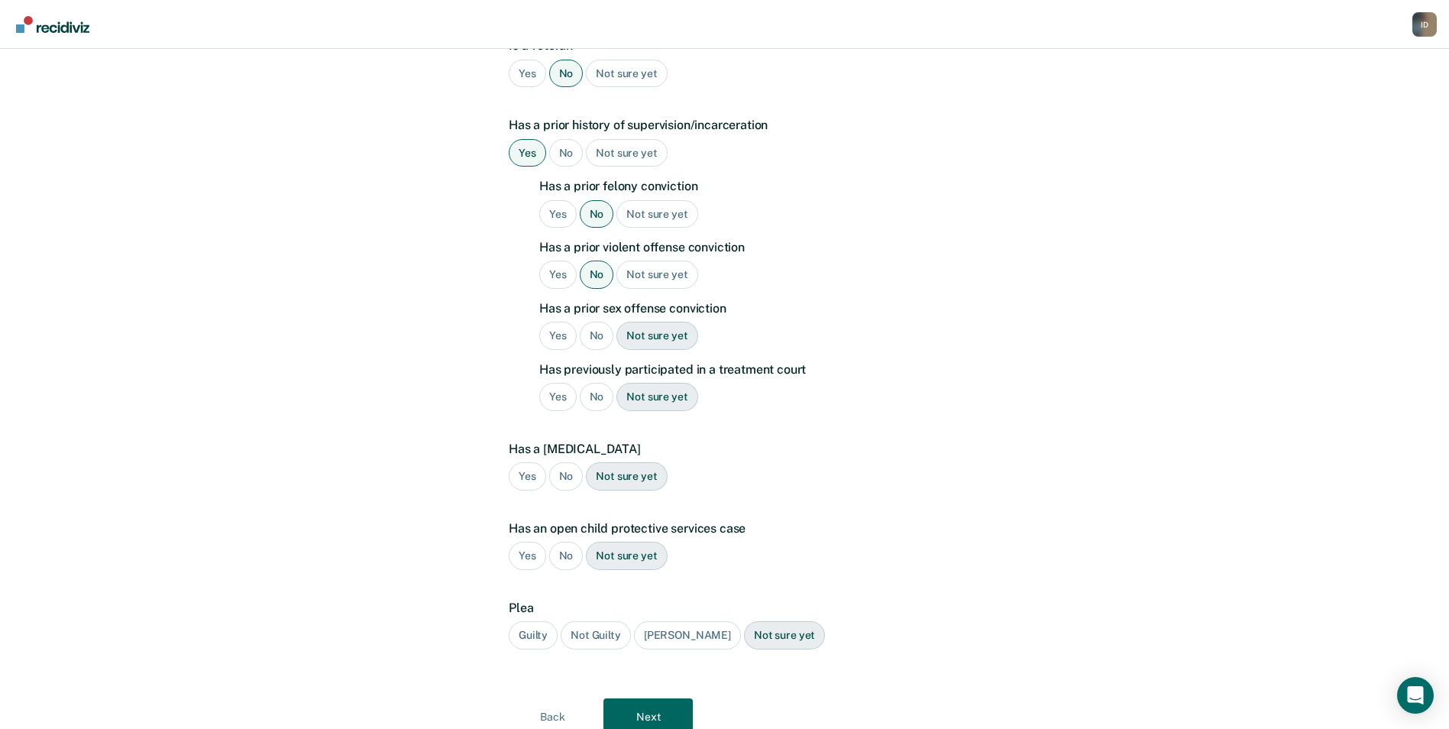
click at [590, 322] on div "No" at bounding box center [597, 336] width 34 height 28
click at [593, 383] on div "No" at bounding box center [597, 397] width 34 height 28
click at [562, 462] on div "No" at bounding box center [566, 476] width 34 height 28
click at [567, 542] on div "No" at bounding box center [566, 556] width 34 height 28
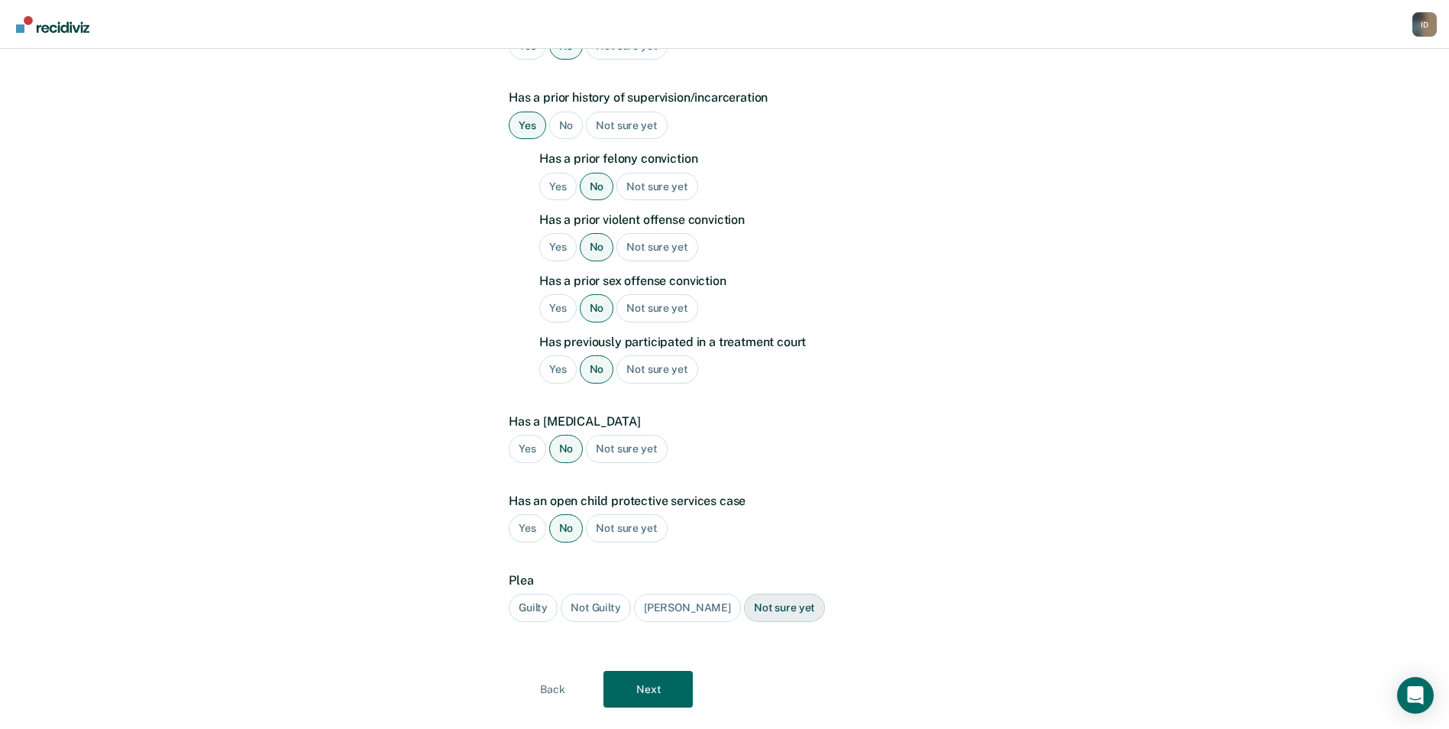
scroll to position [421, 0]
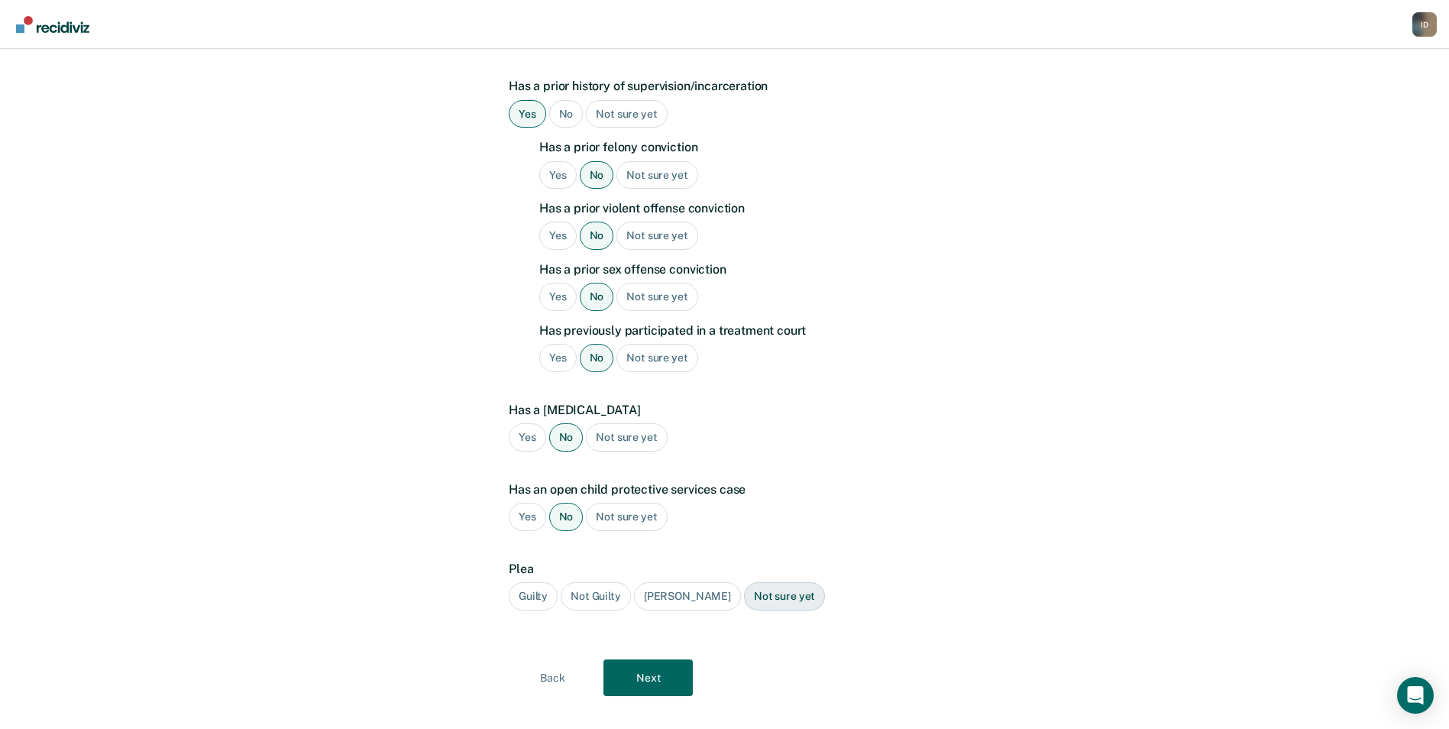
click at [550, 582] on div "Guilty" at bounding box center [533, 596] width 49 height 28
click at [682, 659] on button "Next" at bounding box center [647, 677] width 89 height 37
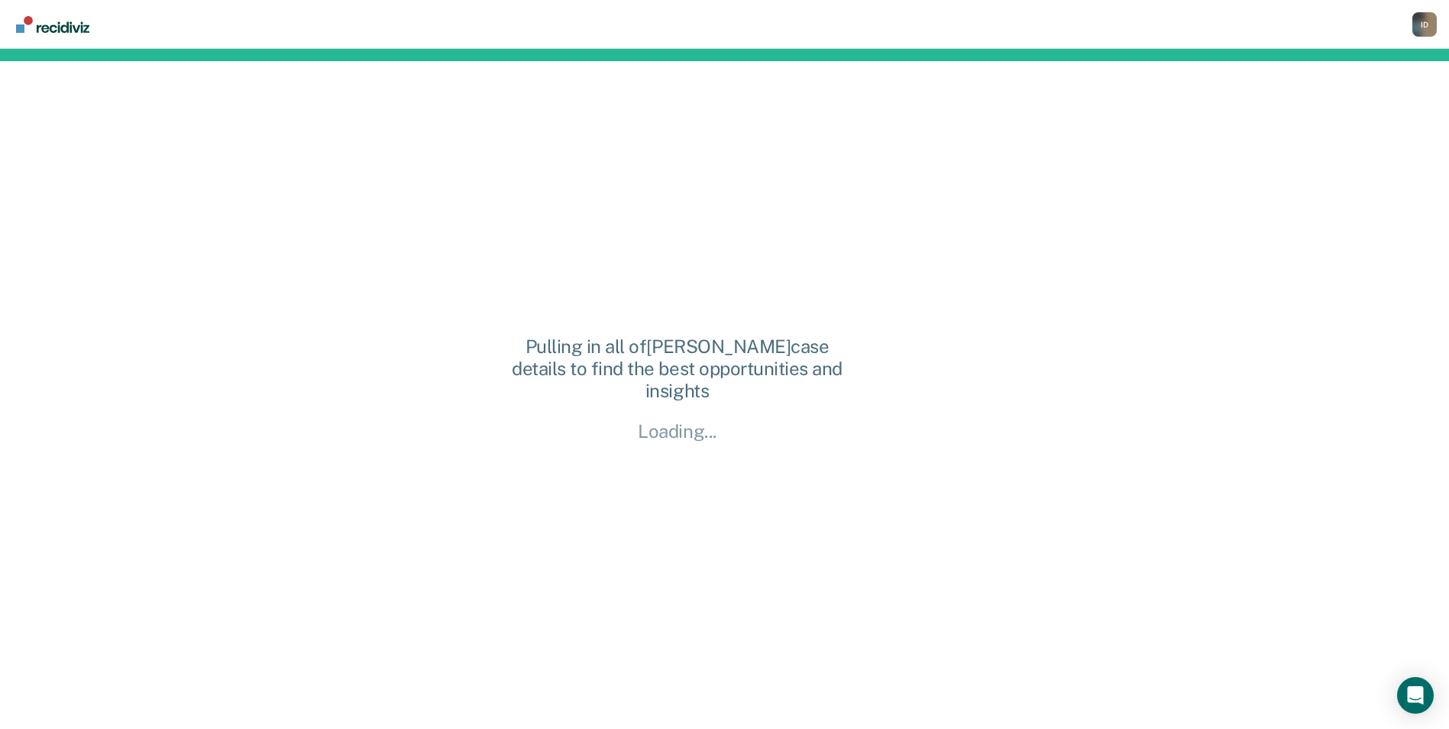
scroll to position [0, 0]
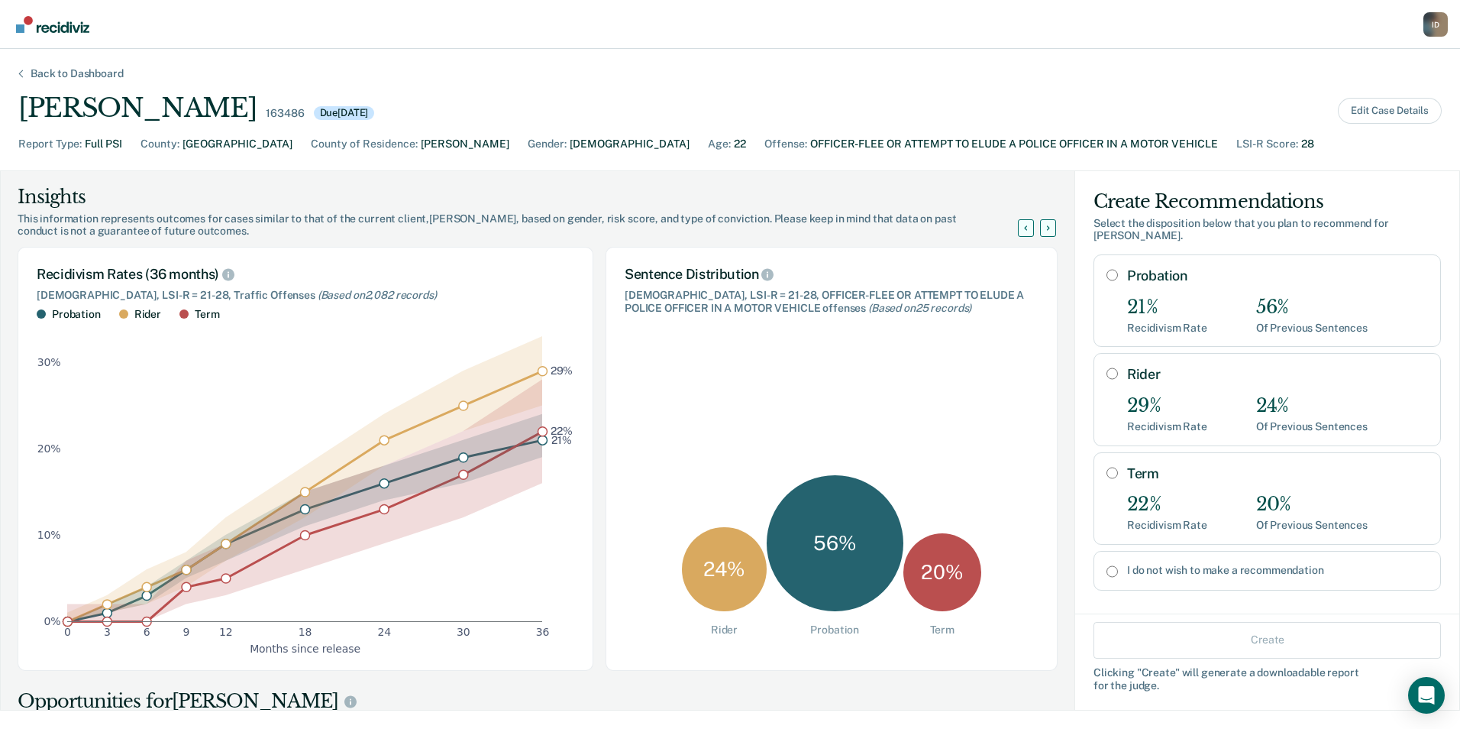
click at [1107, 269] on input "Probation" at bounding box center [1112, 275] width 11 height 12
radio input "true"
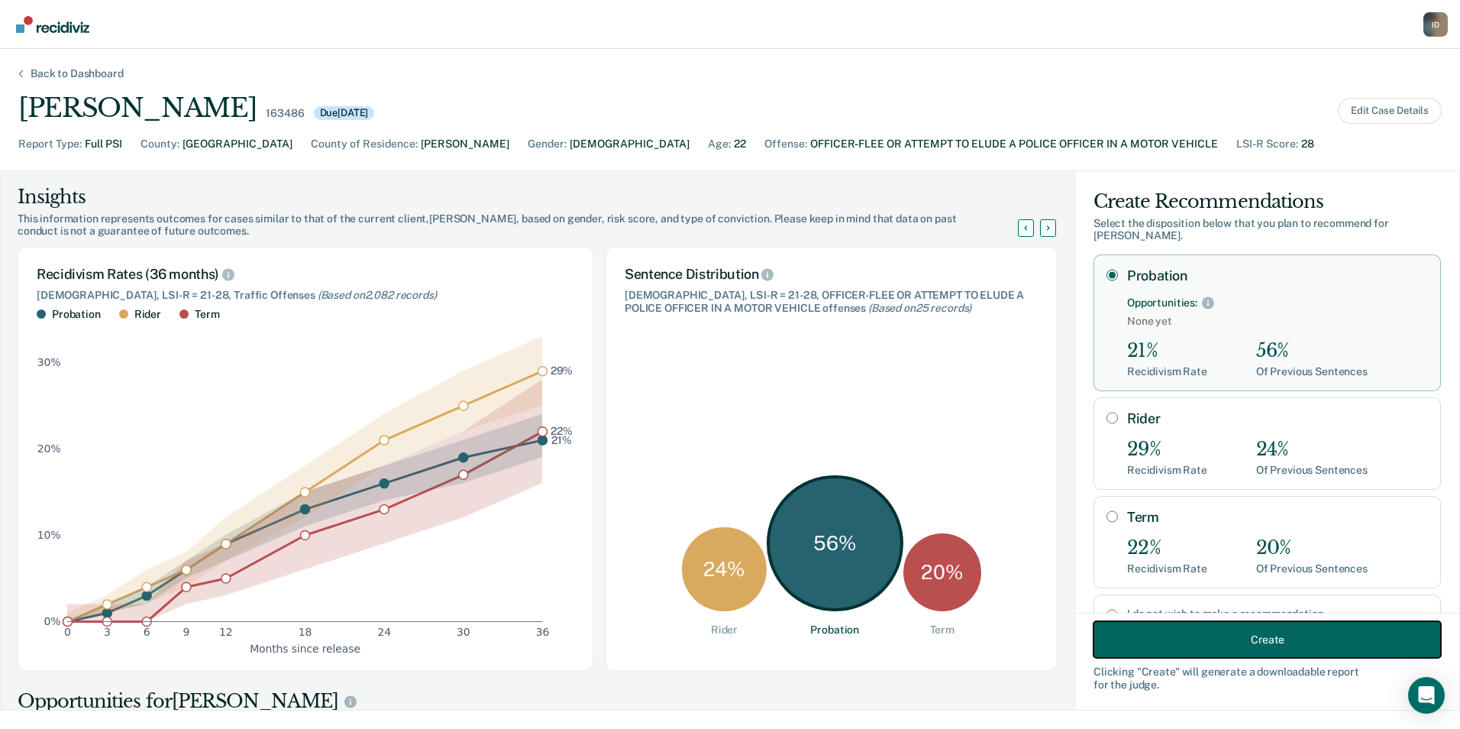
click at [1171, 645] on button "Create" at bounding box center [1268, 639] width 348 height 37
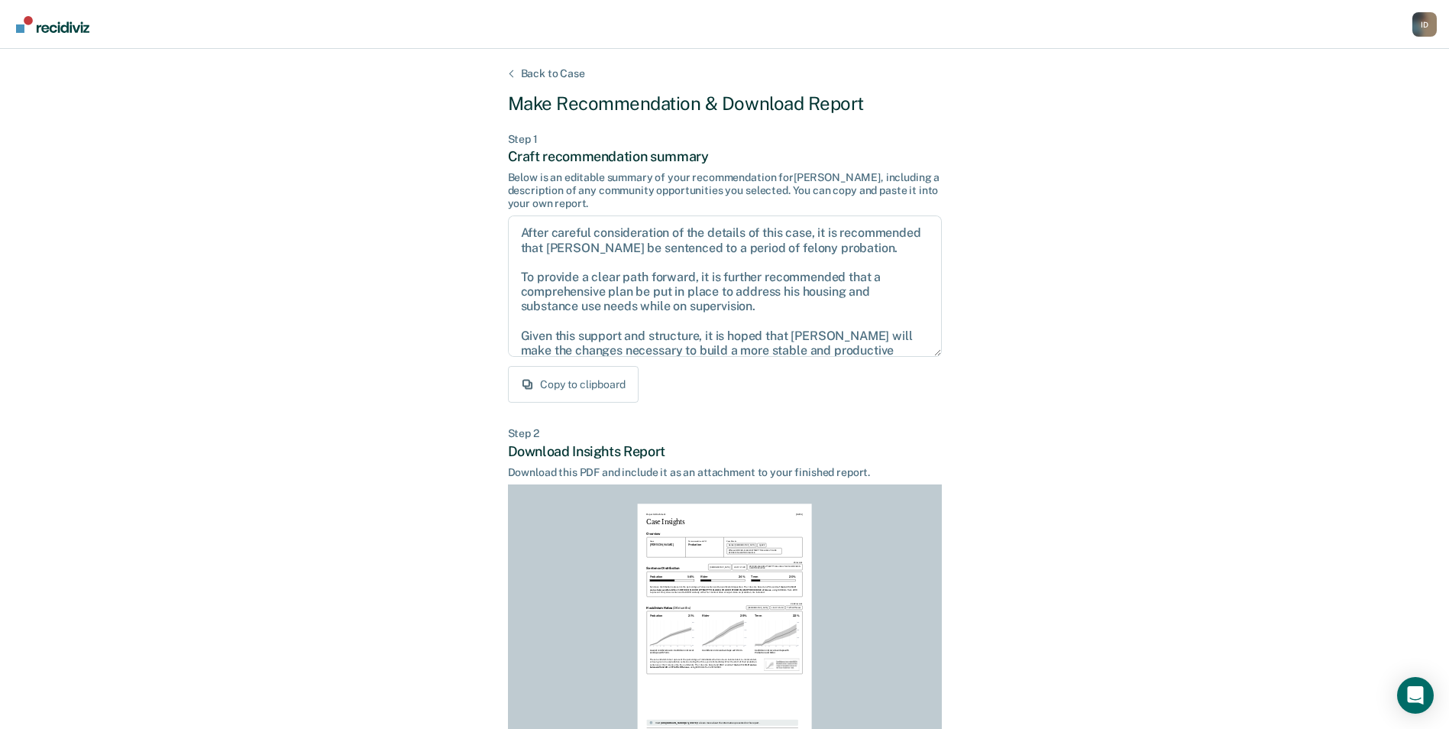
scroll to position [142, 0]
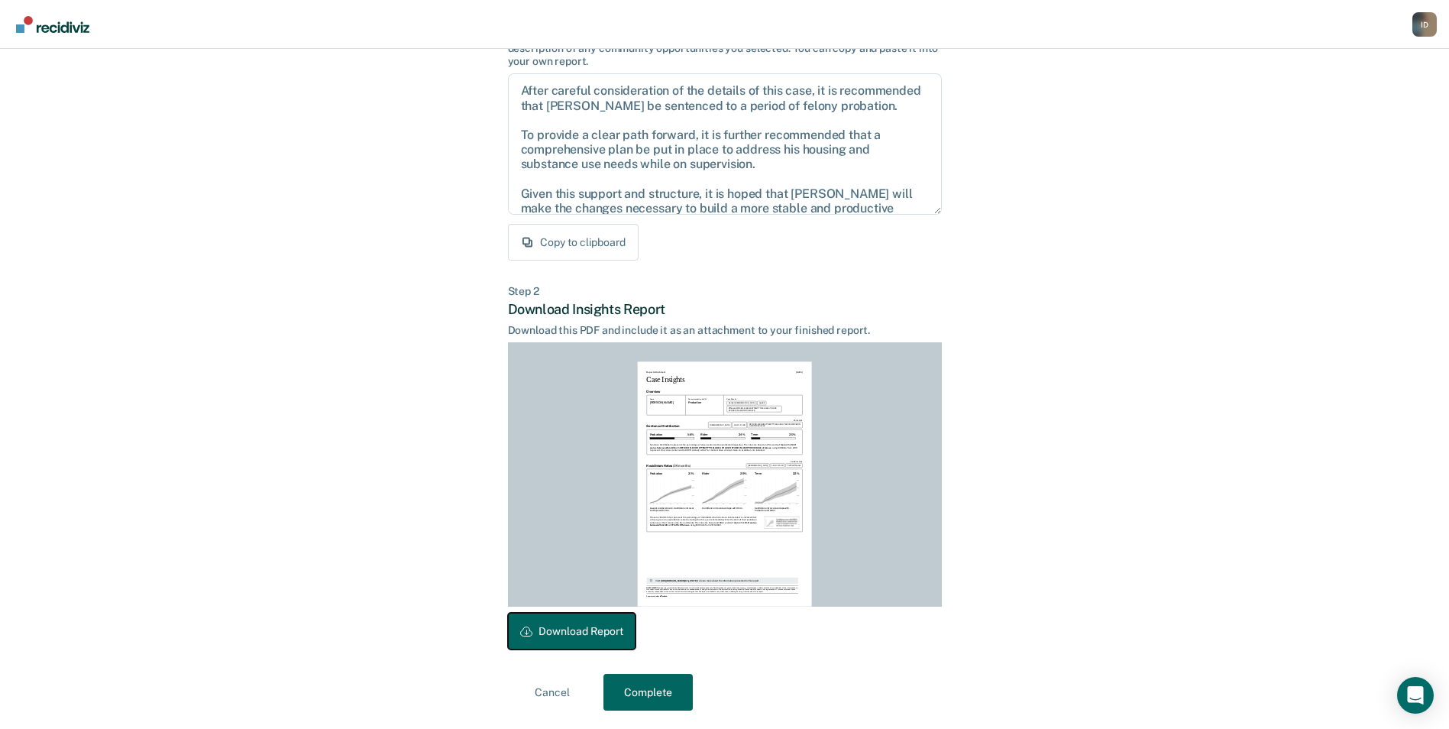
click at [594, 630] on button "Download Report" at bounding box center [572, 631] width 128 height 37
click at [662, 688] on button "Complete" at bounding box center [647, 692] width 89 height 37
